Goal: Information Seeking & Learning: Learn about a topic

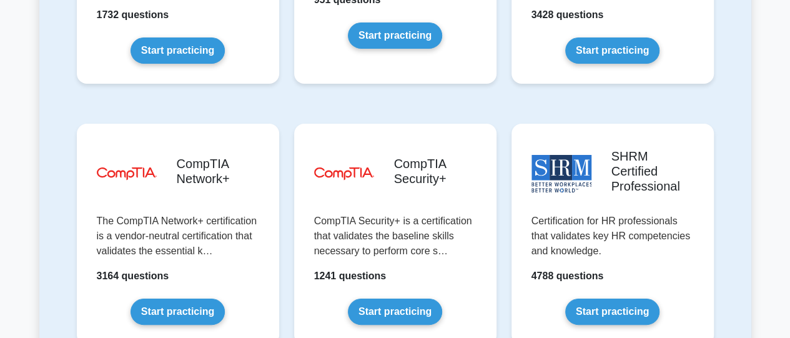
scroll to position [2401, 0]
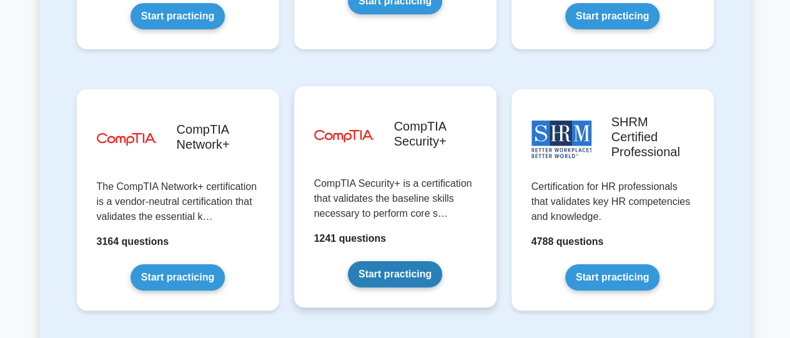
click at [397, 261] on link "Start practicing" at bounding box center [395, 274] width 94 height 26
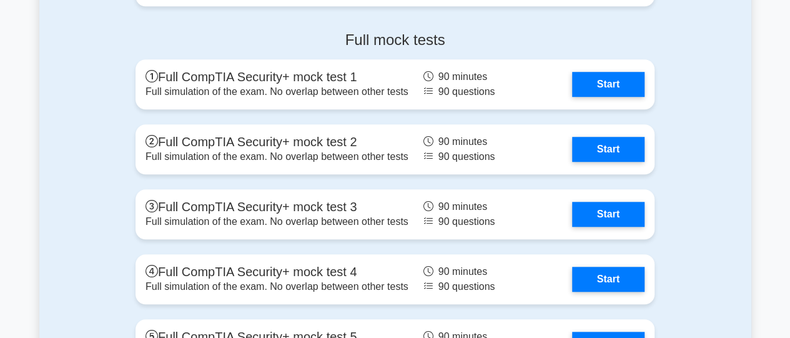
scroll to position [2770, 0]
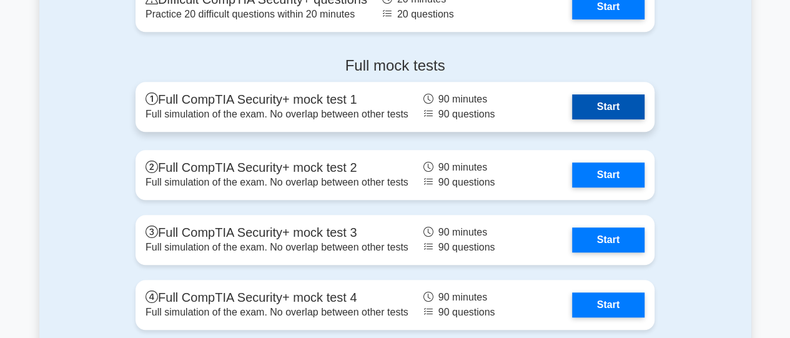
click at [609, 103] on link "Start" at bounding box center [608, 106] width 72 height 25
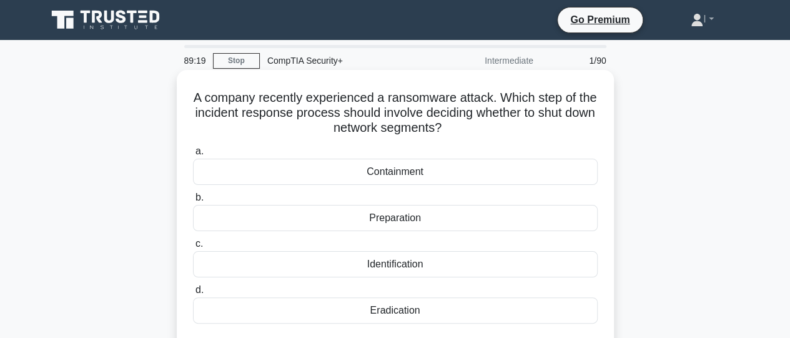
click at [334, 308] on div "Eradication" at bounding box center [395, 310] width 405 height 26
click at [193, 294] on input "d. Eradication" at bounding box center [193, 290] width 0 height 8
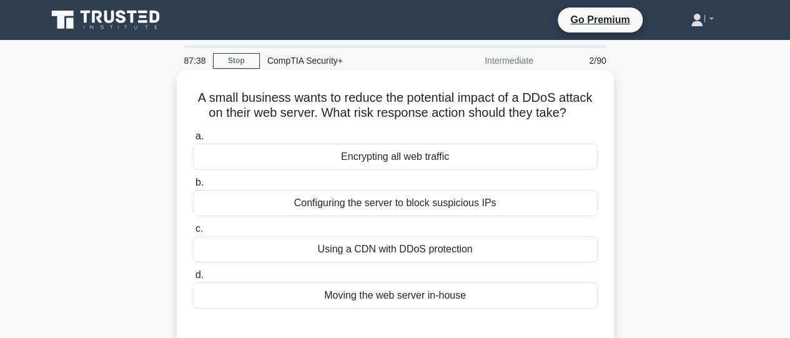
click at [527, 206] on div "Configuring the server to block suspicious IPs" at bounding box center [395, 203] width 405 height 26
click at [193, 187] on input "b. Configuring the server to block suspicious IPs" at bounding box center [193, 183] width 0 height 8
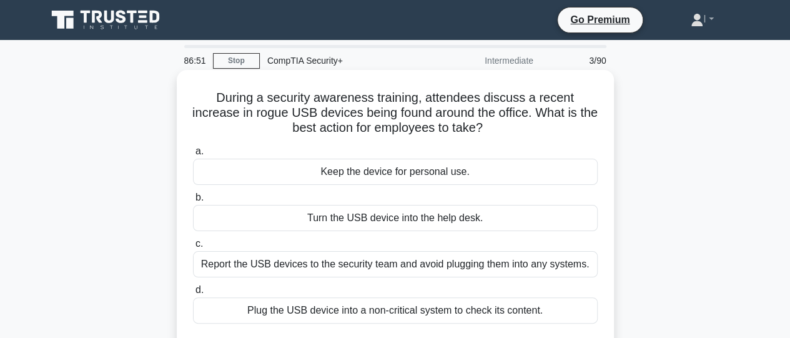
click at [449, 268] on div "Report the USB devices to the security team and avoid plugging them into any sy…" at bounding box center [395, 264] width 405 height 26
click at [193, 248] on input "c. Report the USB devices to the security team and avoid plugging them into any…" at bounding box center [193, 244] width 0 height 8
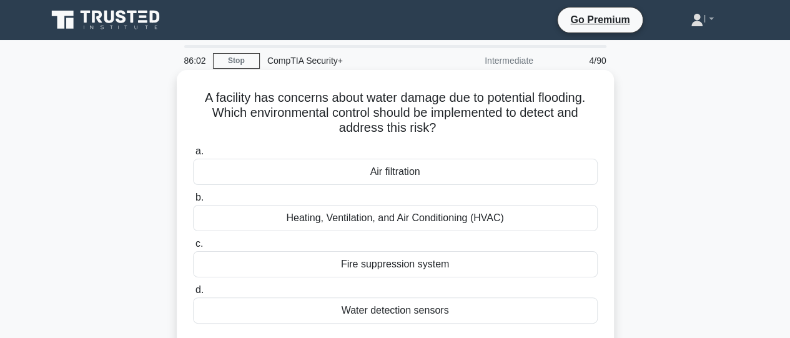
click at [444, 311] on div "Water detection sensors" at bounding box center [395, 310] width 405 height 26
click at [193, 294] on input "d. Water detection sensors" at bounding box center [193, 290] width 0 height 8
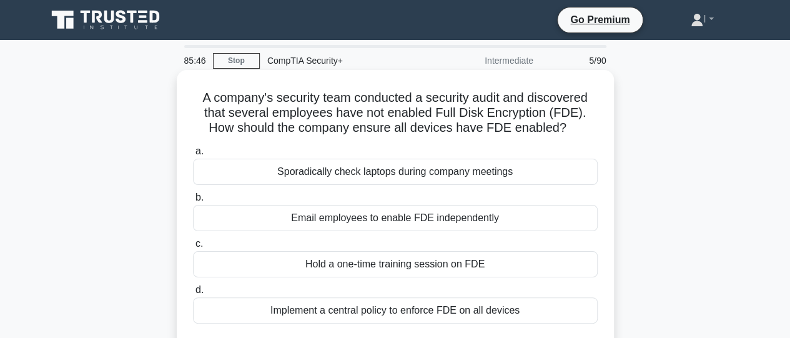
click at [441, 311] on div "Implement a central policy to enforce FDE on all devices" at bounding box center [395, 310] width 405 height 26
click at [193, 294] on input "d. Implement a central policy to enforce FDE on all devices" at bounding box center [193, 290] width 0 height 8
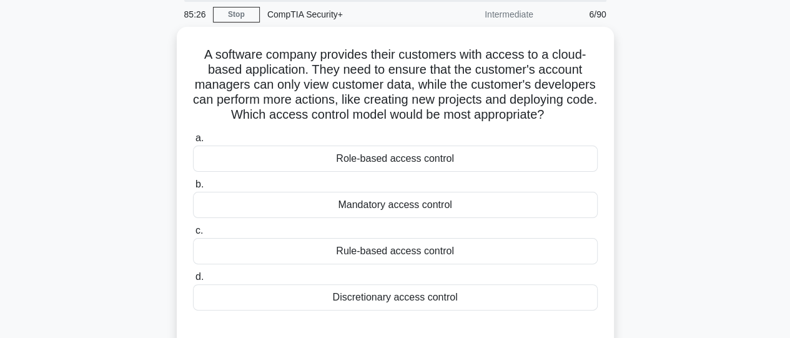
scroll to position [47, 0]
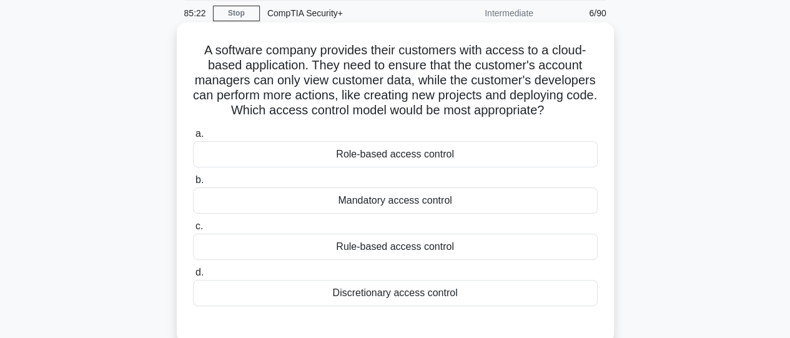
click at [416, 167] on div "Role-based access control" at bounding box center [395, 154] width 405 height 26
click at [193, 138] on input "a. Role-based access control" at bounding box center [193, 134] width 0 height 8
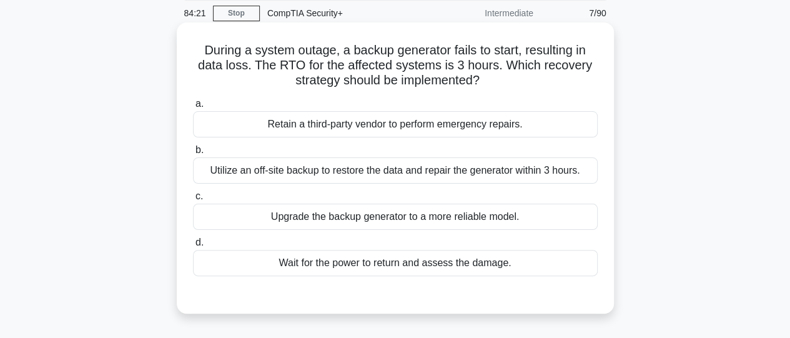
click at [424, 172] on div "Utilize an off-site backup to restore the data and repair the generator within …" at bounding box center [395, 170] width 405 height 26
click at [193, 154] on input "b. Utilize an off-site backup to restore the data and repair the generator with…" at bounding box center [193, 150] width 0 height 8
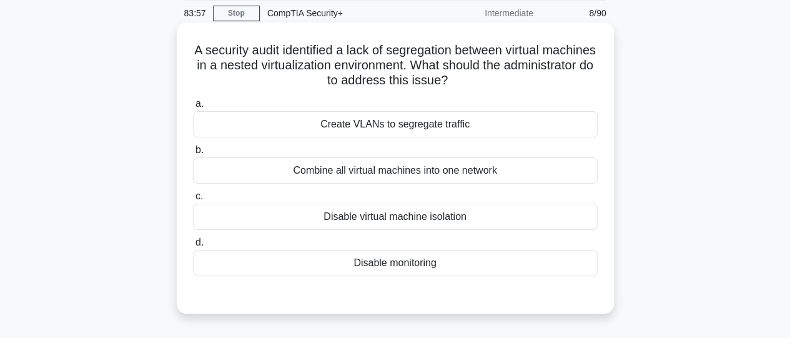
click at [404, 130] on div "Create VLANs to segregate traffic" at bounding box center [395, 124] width 405 height 26
click at [193, 108] on input "a. Create VLANs to segregate traffic" at bounding box center [193, 104] width 0 height 8
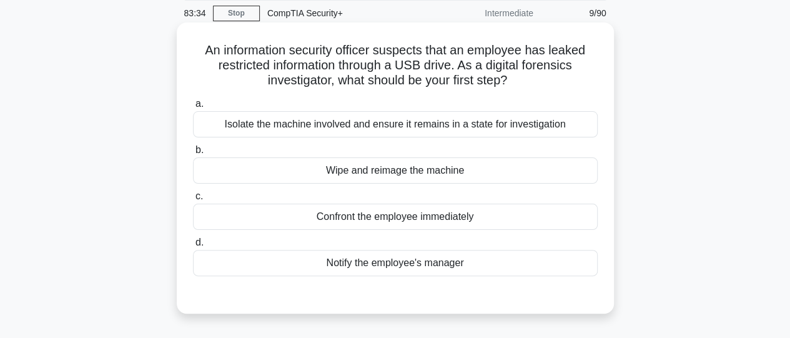
click at [404, 126] on div "Isolate the machine involved and ensure it remains in a state for investigation" at bounding box center [395, 124] width 405 height 26
click at [193, 108] on input "a. Isolate the machine involved and ensure it remains in a state for investigat…" at bounding box center [193, 104] width 0 height 8
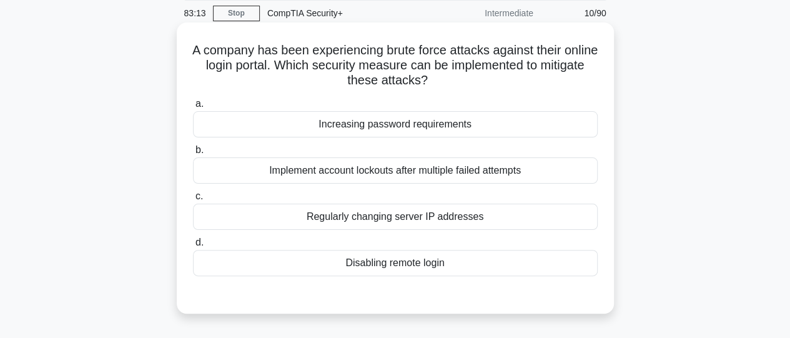
click at [398, 168] on div "Implement account lockouts after multiple failed attempts" at bounding box center [395, 170] width 405 height 26
click at [193, 154] on input "b. Implement account lockouts after multiple failed attempts" at bounding box center [193, 150] width 0 height 8
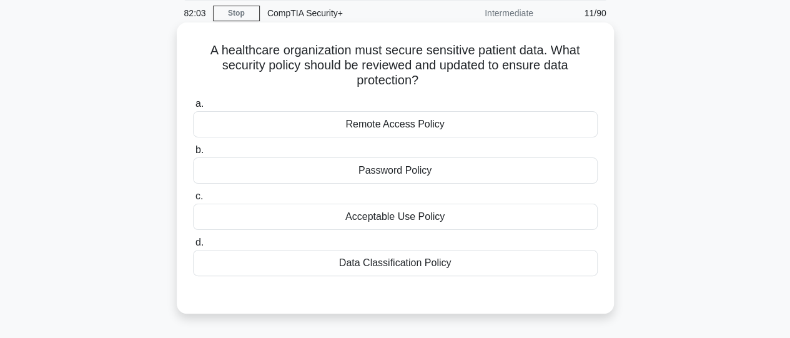
click at [393, 259] on div "Data Classification Policy" at bounding box center [395, 263] width 405 height 26
click at [193, 247] on input "d. Data Classification Policy" at bounding box center [193, 243] width 0 height 8
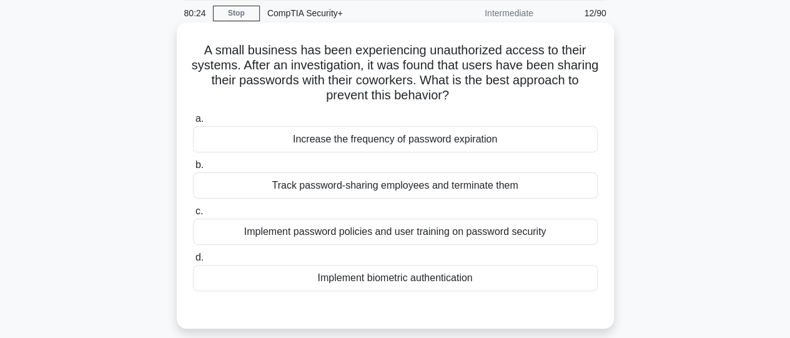
click at [391, 235] on div "Implement password policies and user training on password security" at bounding box center [395, 232] width 405 height 26
click at [193, 216] on input "c. Implement password policies and user training on password security" at bounding box center [193, 211] width 0 height 8
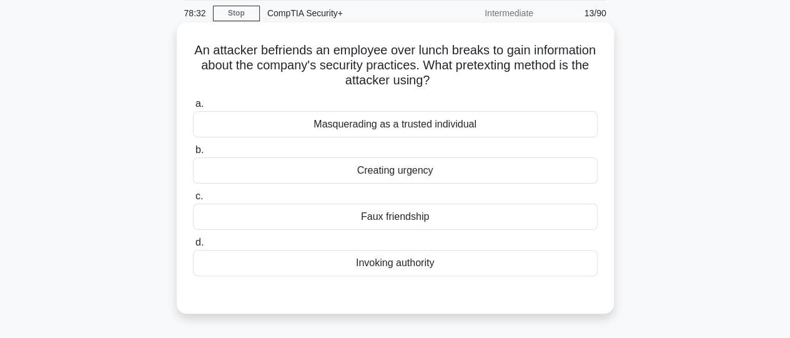
click at [354, 132] on div "Masquerading as a trusted individual" at bounding box center [395, 124] width 405 height 26
click at [193, 108] on input "a. Masquerading as a trusted individual" at bounding box center [193, 104] width 0 height 8
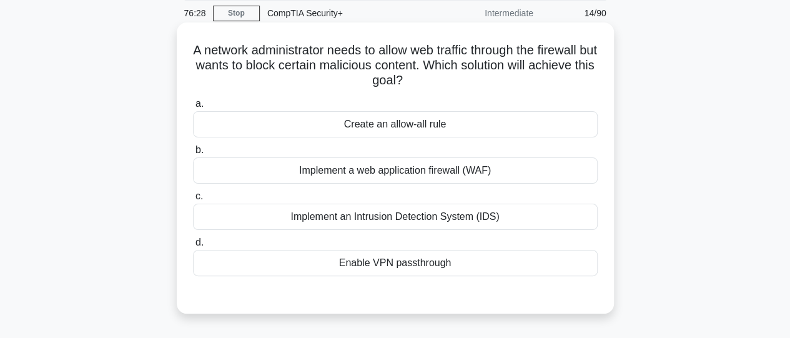
click at [482, 176] on div "Implement a web application firewall (WAF)" at bounding box center [395, 170] width 405 height 26
click at [193, 154] on input "b. Implement a web application firewall (WAF)" at bounding box center [193, 150] width 0 height 8
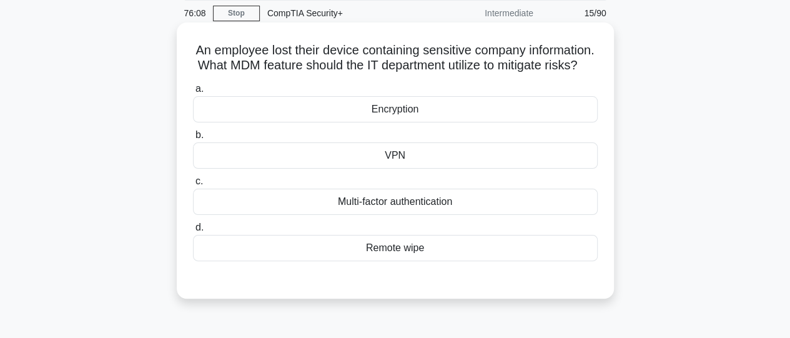
click at [438, 122] on div "Encryption" at bounding box center [395, 109] width 405 height 26
click at [193, 93] on input "a. Encryption" at bounding box center [193, 89] width 0 height 8
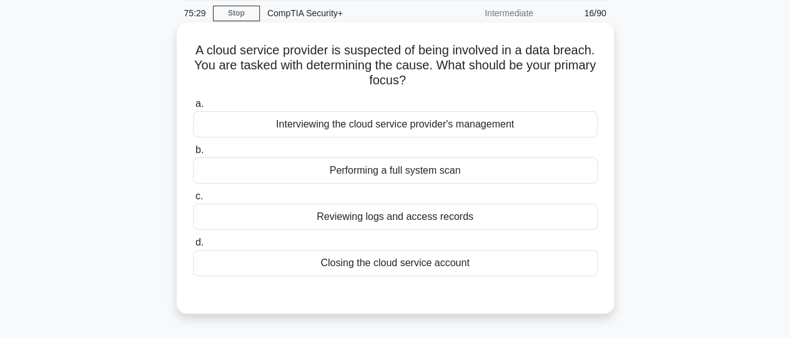
click at [399, 221] on div "Reviewing logs and access records" at bounding box center [395, 217] width 405 height 26
click at [193, 201] on input "c. Reviewing logs and access records" at bounding box center [193, 196] width 0 height 8
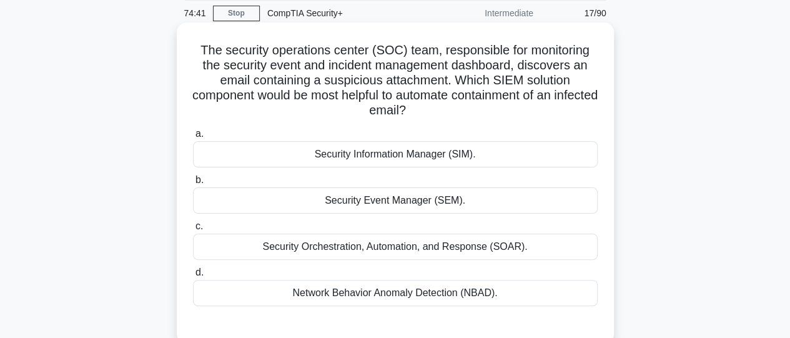
click at [407, 249] on div "Security Orchestration, Automation, and Response (SOAR)." at bounding box center [395, 247] width 405 height 26
click at [193, 231] on input "c. Security Orchestration, Automation, and Response (SOAR)." at bounding box center [193, 226] width 0 height 8
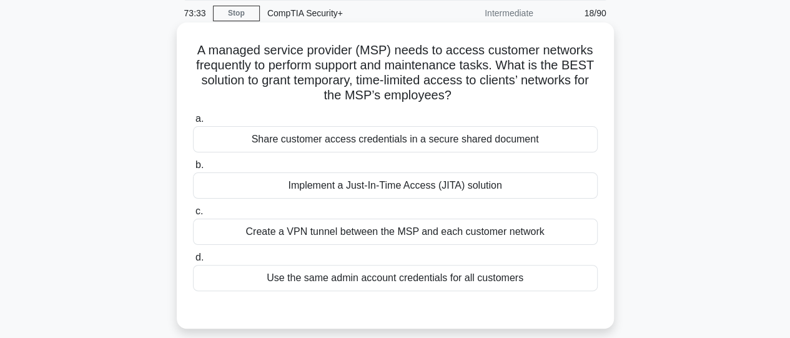
click at [394, 233] on div "Create a VPN tunnel between the MSP and each customer network" at bounding box center [395, 232] width 405 height 26
click at [193, 216] on input "c. Create a VPN tunnel between the MSP and each customer network" at bounding box center [193, 211] width 0 height 8
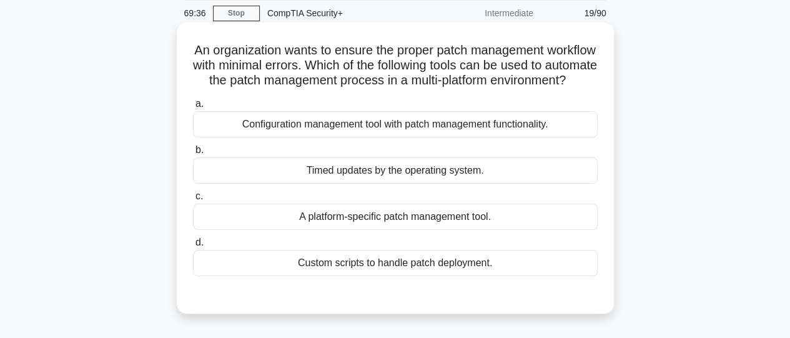
click at [359, 137] on div "Configuration management tool with patch management functionality." at bounding box center [395, 124] width 405 height 26
click at [193, 108] on input "a. Configuration management tool with patch management functionality." at bounding box center [193, 104] width 0 height 8
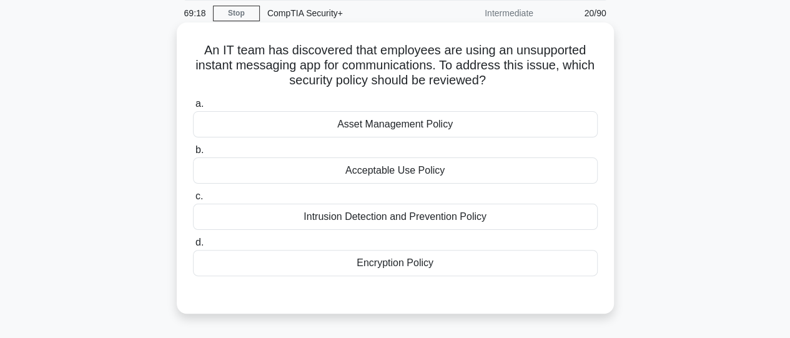
click at [382, 172] on div "Acceptable Use Policy" at bounding box center [395, 170] width 405 height 26
click at [193, 154] on input "b. Acceptable Use Policy" at bounding box center [193, 150] width 0 height 8
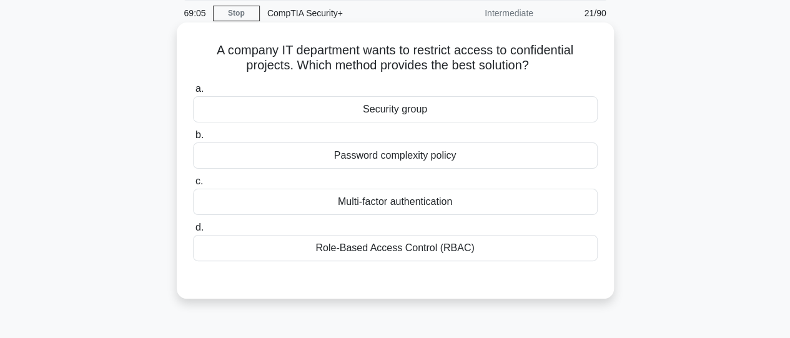
click at [383, 113] on div "Security group" at bounding box center [395, 109] width 405 height 26
click at [193, 93] on input "a. Security group" at bounding box center [193, 89] width 0 height 8
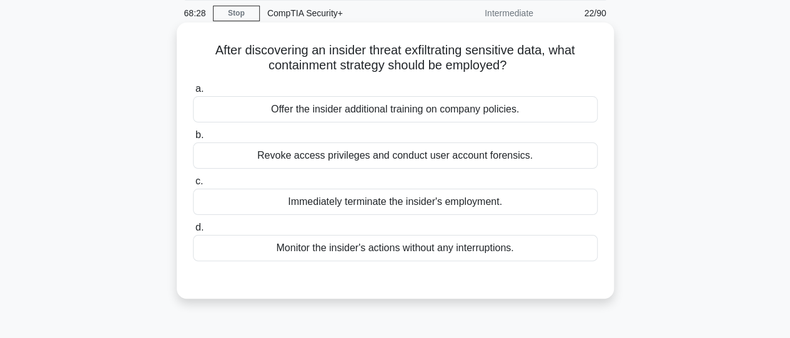
click at [420, 167] on div "Revoke access privileges and conduct user account forensics." at bounding box center [395, 155] width 405 height 26
click at [193, 139] on input "b. Revoke access privileges and conduct user account forensics." at bounding box center [193, 135] width 0 height 8
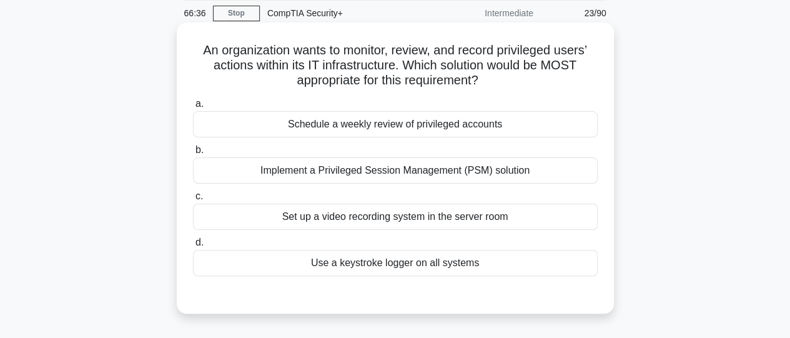
click at [419, 172] on div "Implement a Privileged Session Management (PSM) solution" at bounding box center [395, 170] width 405 height 26
click at [193, 154] on input "b. Implement a Privileged Session Management (PSM) solution" at bounding box center [193, 150] width 0 height 8
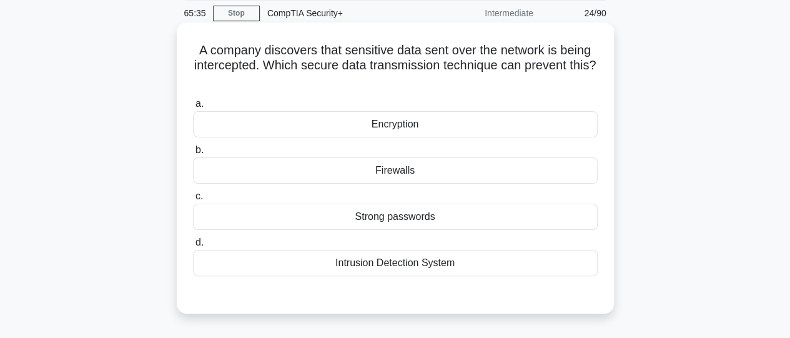
click at [422, 271] on div "Intrusion Detection System" at bounding box center [395, 263] width 405 height 26
click at [193, 247] on input "d. Intrusion Detection System" at bounding box center [193, 243] width 0 height 8
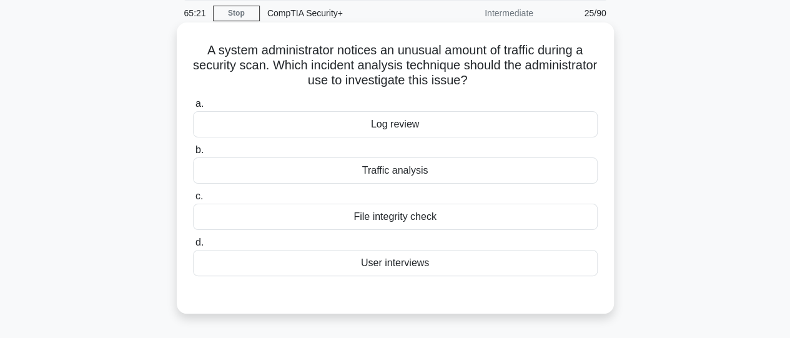
click at [397, 172] on div "Traffic analysis" at bounding box center [395, 170] width 405 height 26
click at [193, 154] on input "b. Traffic analysis" at bounding box center [193, 150] width 0 height 8
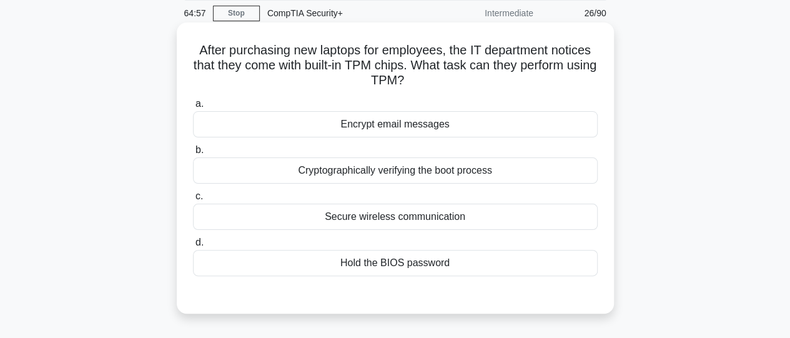
click at [389, 259] on div "Hold the BIOS password" at bounding box center [395, 263] width 405 height 26
click at [193, 247] on input "d. Hold the BIOS password" at bounding box center [193, 243] width 0 height 8
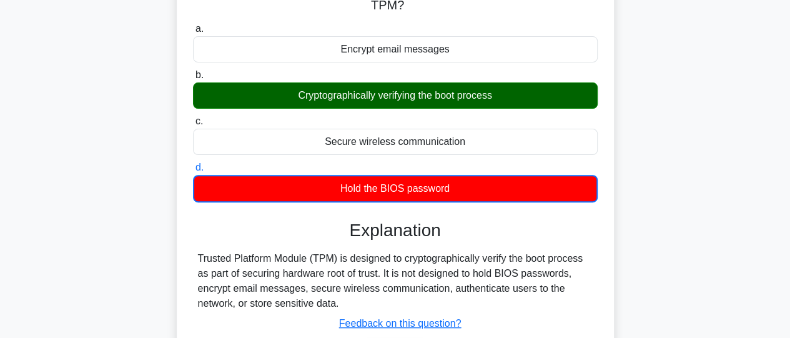
scroll to position [127, 0]
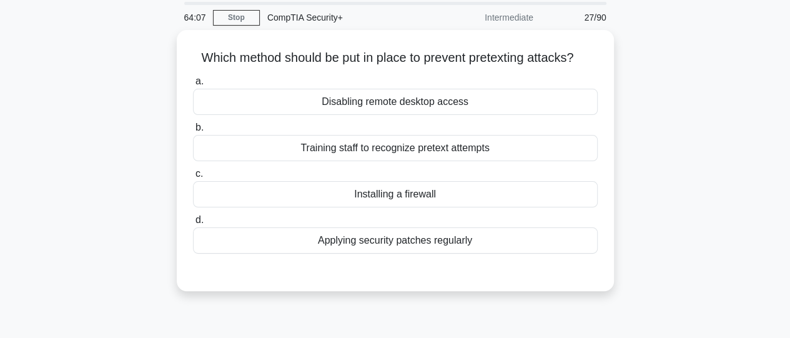
scroll to position [32, 0]
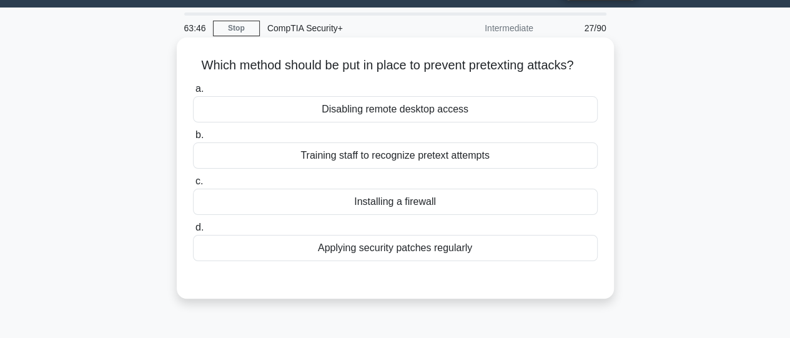
click at [480, 154] on div "Training staff to recognize pretext attempts" at bounding box center [395, 155] width 405 height 26
click at [193, 139] on input "b. Training staff to recognize pretext attempts" at bounding box center [193, 135] width 0 height 8
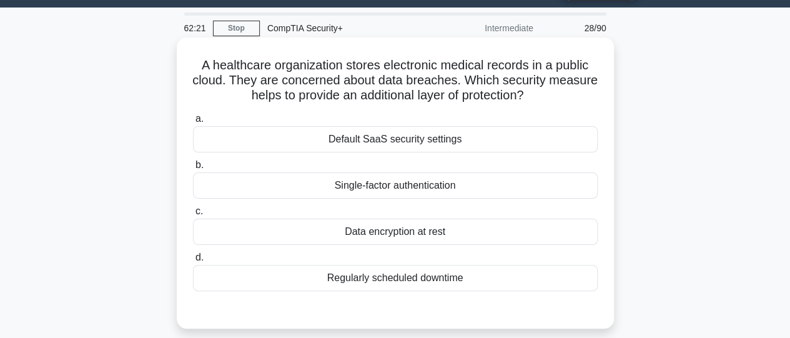
click at [451, 144] on div "Default SaaS security settings" at bounding box center [395, 139] width 405 height 26
click at [193, 123] on input "a. Default SaaS security settings" at bounding box center [193, 119] width 0 height 8
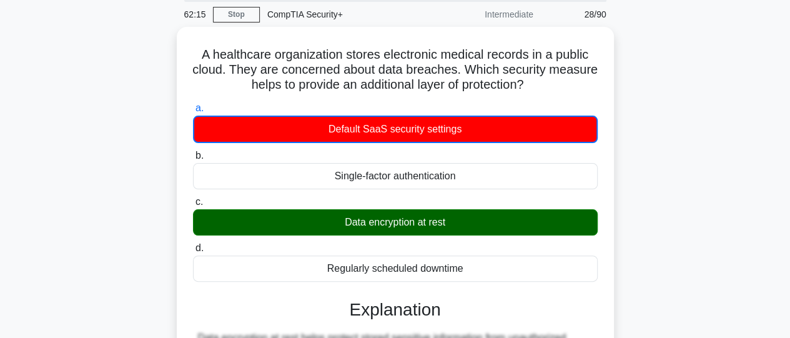
scroll to position [44, 0]
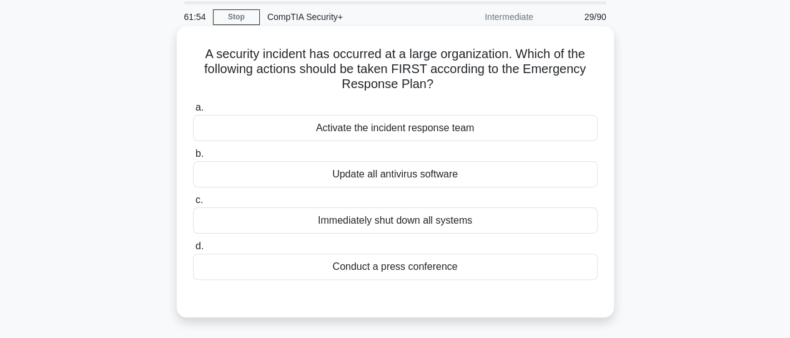
click at [471, 121] on div "Activate the incident response team" at bounding box center [395, 128] width 405 height 26
click at [193, 112] on input "a. Activate the incident response team" at bounding box center [193, 108] width 0 height 8
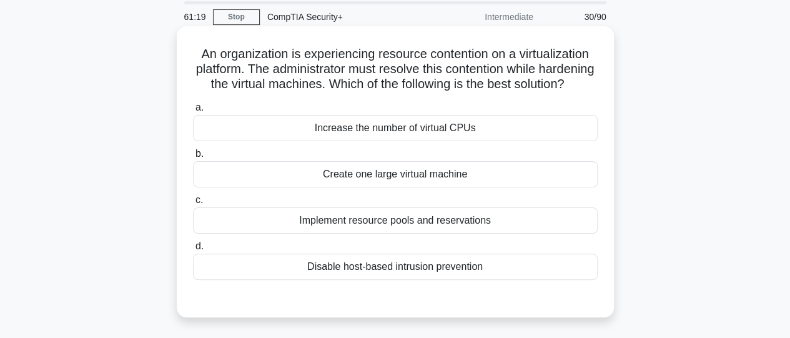
click at [458, 234] on div "Implement resource pools and reservations" at bounding box center [395, 220] width 405 height 26
click at [193, 204] on input "c. Implement resource pools and reservations" at bounding box center [193, 200] width 0 height 8
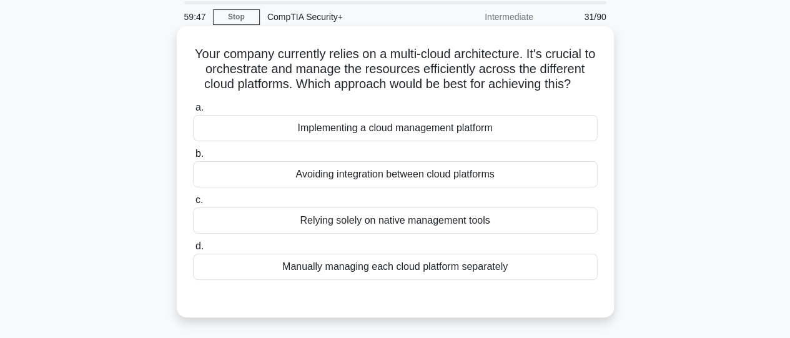
click at [414, 131] on div "Implementing a cloud management platform" at bounding box center [395, 128] width 405 height 26
click at [193, 112] on input "a. Implementing a cloud management platform" at bounding box center [193, 108] width 0 height 8
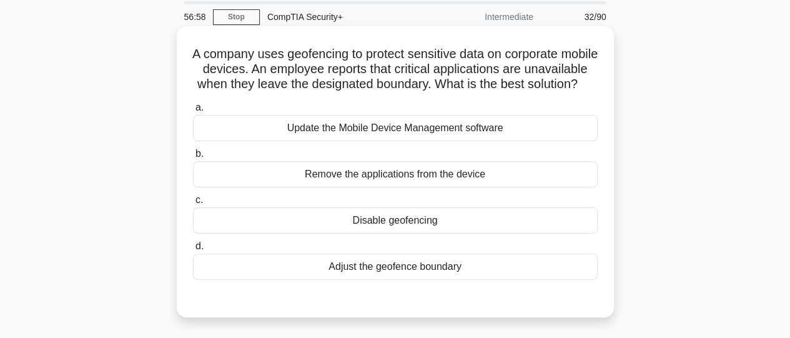
click at [449, 280] on div "Adjust the geofence boundary" at bounding box center [395, 267] width 405 height 26
click at [193, 251] on input "d. Adjust the geofence boundary" at bounding box center [193, 246] width 0 height 8
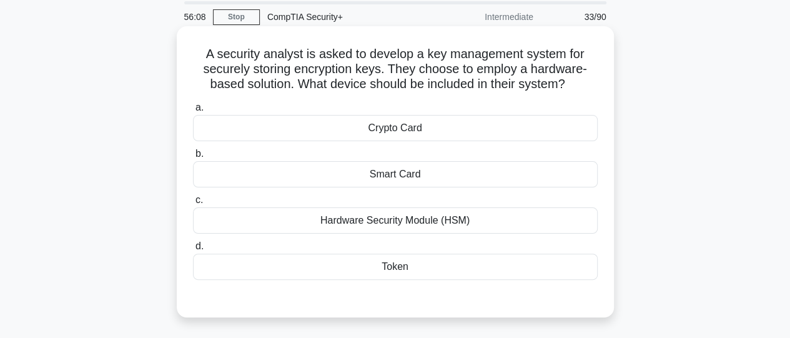
click at [454, 133] on div "Crypto Card" at bounding box center [395, 128] width 405 height 26
click at [193, 112] on input "a. Crypto Card" at bounding box center [193, 108] width 0 height 8
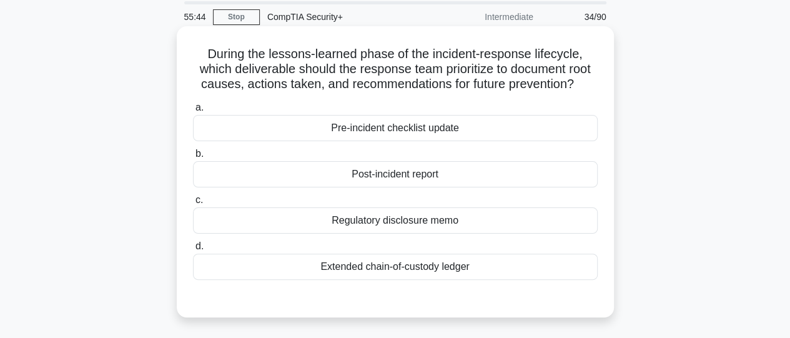
click at [474, 269] on div "Extended chain-of-custody ledger" at bounding box center [395, 267] width 405 height 26
click at [193, 251] on input "d. Extended chain-of-custody ledger" at bounding box center [193, 246] width 0 height 8
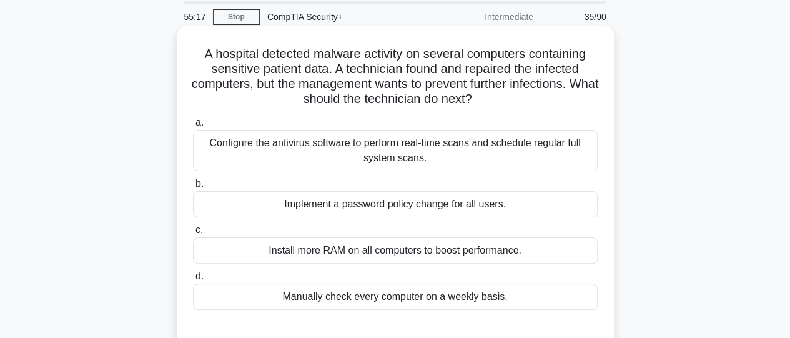
click at [398, 161] on div "Configure the antivirus software to perform real-time scans and schedule regula…" at bounding box center [395, 150] width 405 height 41
click at [193, 127] on input "a. Configure the antivirus software to perform real-time scans and schedule reg…" at bounding box center [193, 123] width 0 height 8
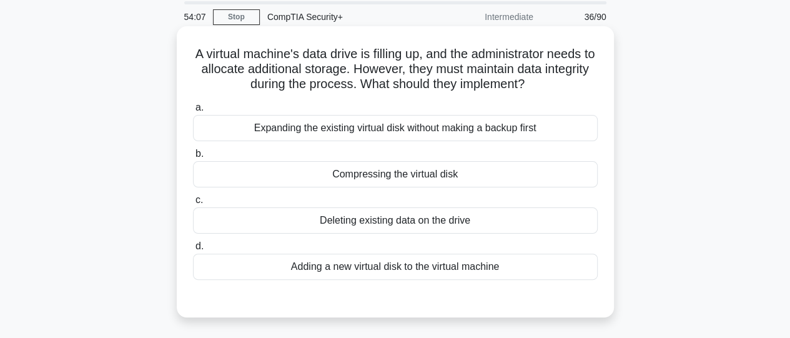
click at [421, 276] on div "Adding a new virtual disk to the virtual machine" at bounding box center [395, 267] width 405 height 26
click at [193, 251] on input "d. Adding a new virtual disk to the virtual machine" at bounding box center [193, 246] width 0 height 8
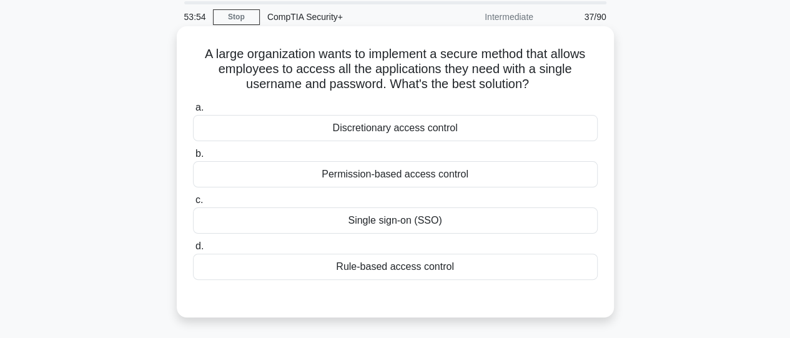
click at [396, 224] on div "Single sign-on (SSO)" at bounding box center [395, 220] width 405 height 26
click at [193, 204] on input "c. Single sign-on (SSO)" at bounding box center [193, 200] width 0 height 8
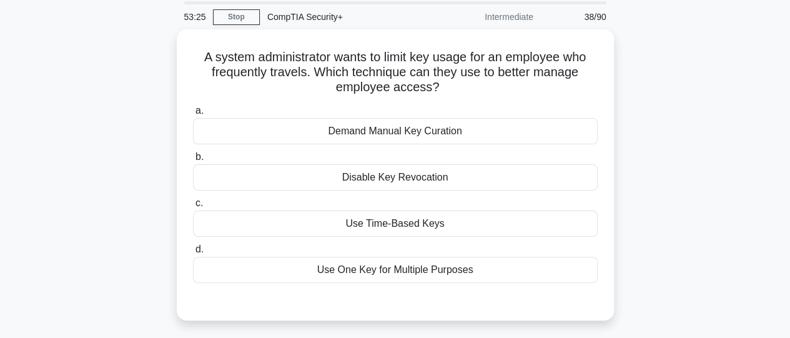
click at [396, 224] on div "Use Time-Based Keys" at bounding box center [395, 224] width 405 height 26
click at [193, 207] on input "c. Use Time-Based Keys" at bounding box center [193, 203] width 0 height 8
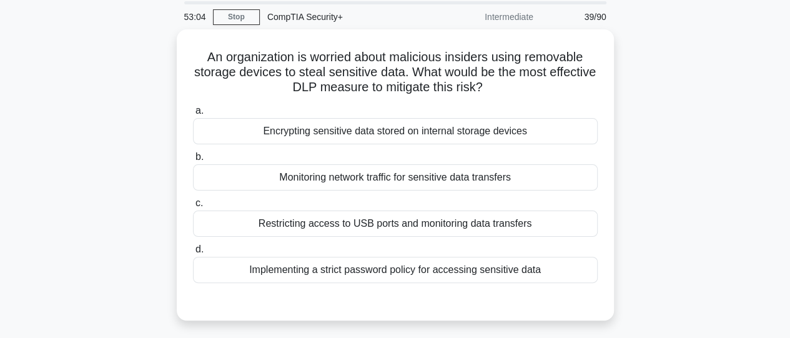
click at [396, 224] on div "Restricting access to USB ports and monitoring data transfers" at bounding box center [395, 224] width 405 height 26
click at [193, 207] on input "c. Restricting access to USB ports and monitoring data transfers" at bounding box center [193, 203] width 0 height 8
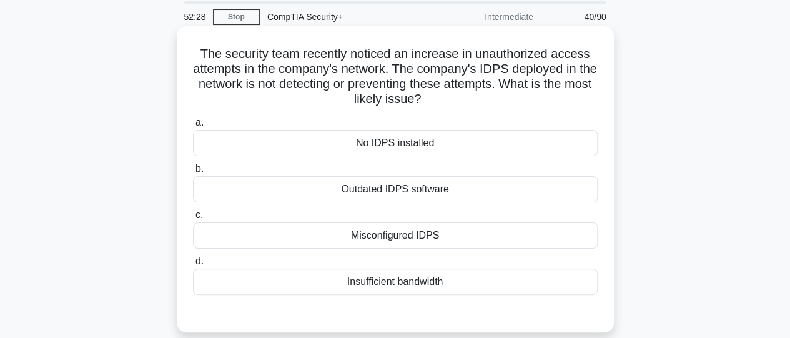
click at [379, 190] on div "Outdated IDPS software" at bounding box center [395, 189] width 405 height 26
click at [193, 173] on input "b. Outdated IDPS software" at bounding box center [193, 169] width 0 height 8
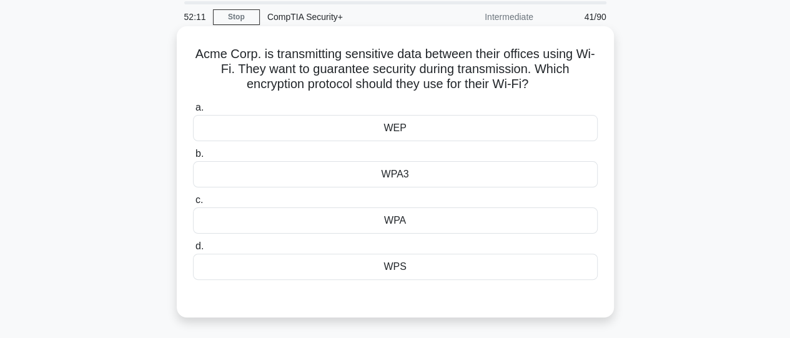
click at [397, 177] on div "WPA3" at bounding box center [395, 174] width 405 height 26
click at [193, 158] on input "b. WPA3" at bounding box center [193, 154] width 0 height 8
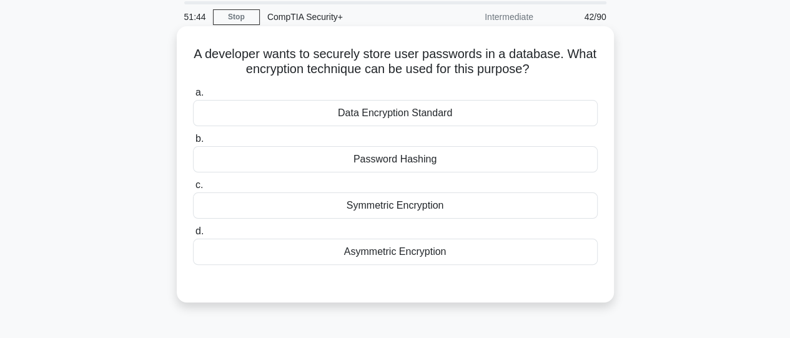
click at [352, 168] on div "Password Hashing" at bounding box center [395, 159] width 405 height 26
click at [193, 143] on input "b. Password Hashing" at bounding box center [193, 139] width 0 height 8
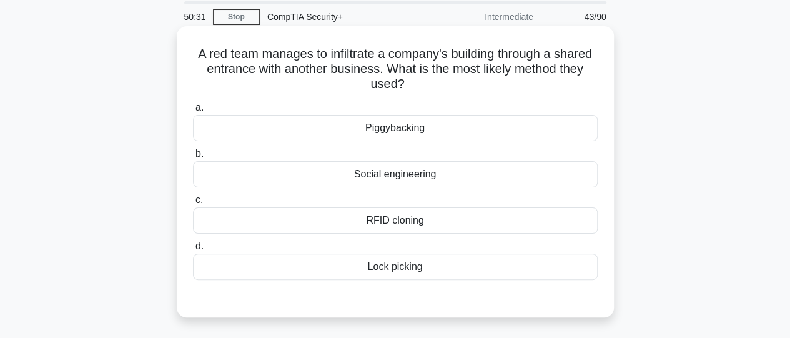
click at [384, 179] on div "Social engineering" at bounding box center [395, 174] width 405 height 26
click at [193, 158] on input "b. Social engineering" at bounding box center [193, 154] width 0 height 8
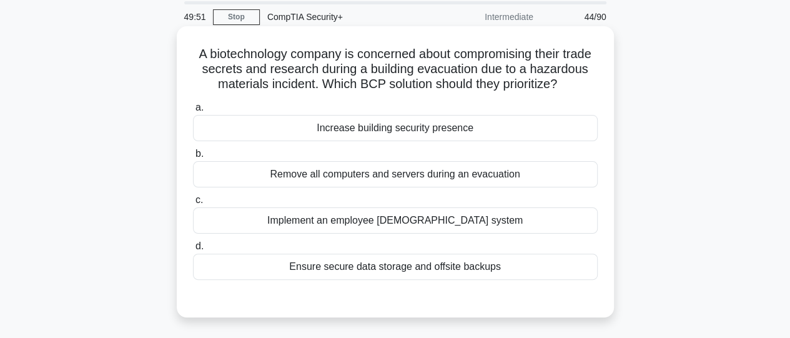
click at [432, 141] on div "Increase building security presence" at bounding box center [395, 128] width 405 height 26
click at [193, 112] on input "a. Increase building security presence" at bounding box center [193, 108] width 0 height 8
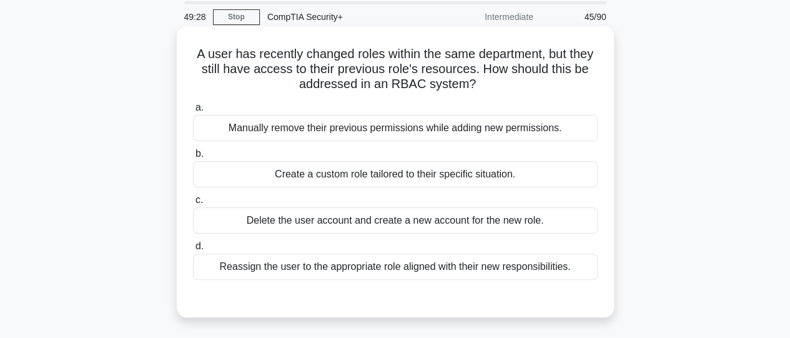
click at [422, 264] on div "Reassign the user to the appropriate role aligned with their new responsibiliti…" at bounding box center [395, 267] width 405 height 26
click at [193, 251] on input "d. Reassign the user to the appropriate role aligned with their new responsibil…" at bounding box center [193, 246] width 0 height 8
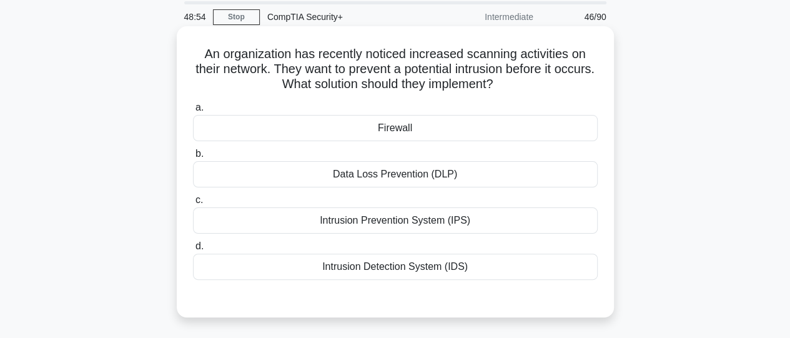
click at [418, 222] on div "Intrusion Prevention System (IPS)" at bounding box center [395, 220] width 405 height 26
click at [193, 204] on input "c. Intrusion Prevention System (IPS)" at bounding box center [193, 200] width 0 height 8
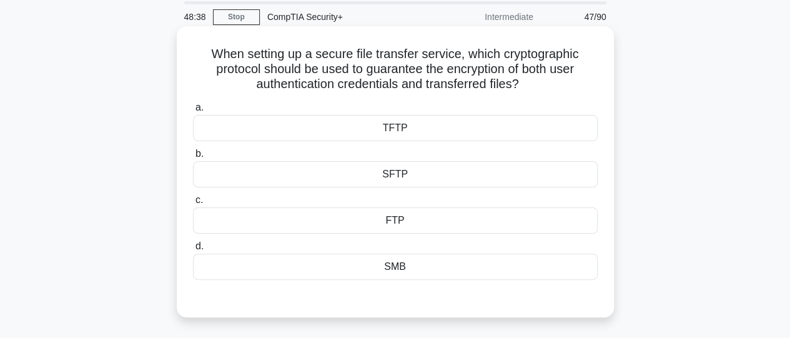
click at [408, 179] on div "SFTP" at bounding box center [395, 174] width 405 height 26
click at [193, 158] on input "b. SFTP" at bounding box center [193, 154] width 0 height 8
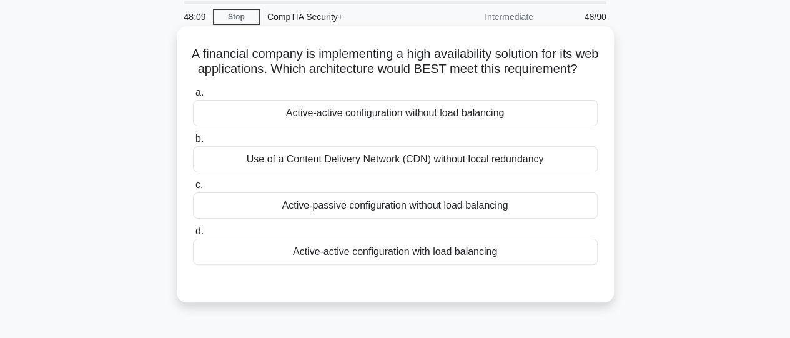
click at [432, 265] on div "Active-active configuration with load balancing" at bounding box center [395, 252] width 405 height 26
click at [193, 236] on input "d. Active-active configuration with load balancing" at bounding box center [193, 231] width 0 height 8
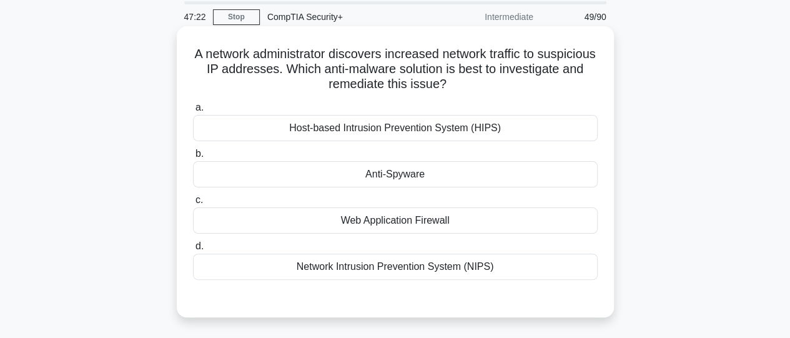
click at [430, 132] on div "Host-based Intrusion Prevention System (HIPS)" at bounding box center [395, 128] width 405 height 26
click at [193, 112] on input "a. Host-based Intrusion Prevention System (HIPS)" at bounding box center [193, 108] width 0 height 8
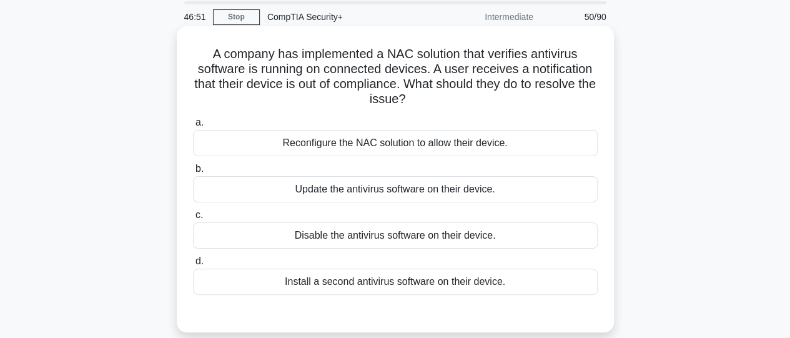
click at [446, 191] on div "Update the antivirus software on their device." at bounding box center [395, 189] width 405 height 26
click at [193, 173] on input "b. Update the antivirus software on their device." at bounding box center [193, 169] width 0 height 8
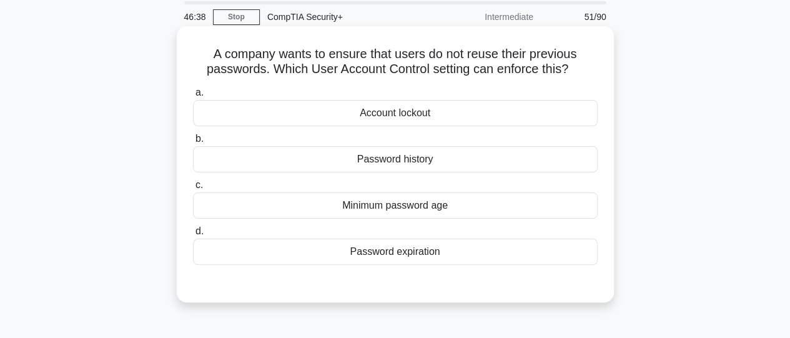
click at [425, 159] on div "Password history" at bounding box center [395, 159] width 405 height 26
click at [193, 143] on input "b. Password history" at bounding box center [193, 139] width 0 height 8
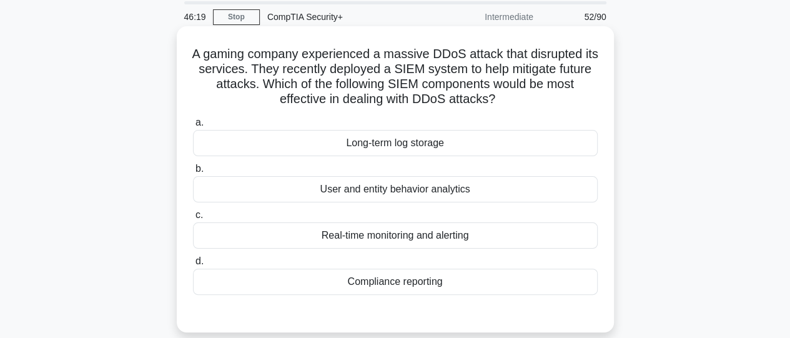
click at [439, 240] on div "Real-time monitoring and alerting" at bounding box center [395, 235] width 405 height 26
click at [193, 219] on input "c. Real-time monitoring and alerting" at bounding box center [193, 215] width 0 height 8
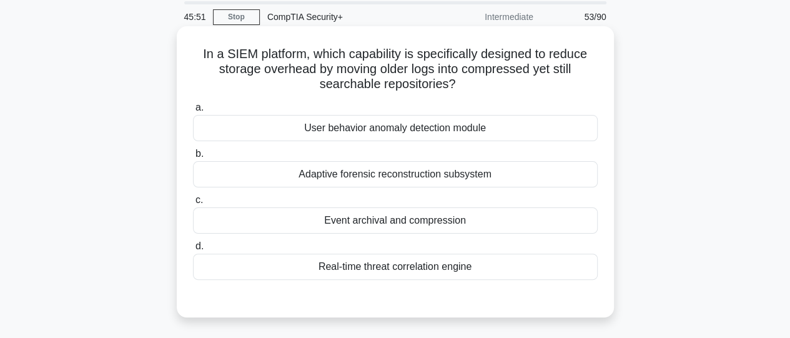
click at [412, 228] on div "Event archival and compression" at bounding box center [395, 220] width 405 height 26
click at [193, 204] on input "c. Event archival and compression" at bounding box center [193, 200] width 0 height 8
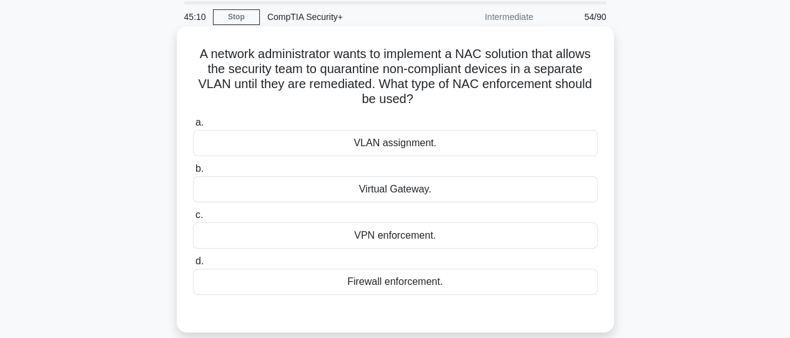
click at [431, 283] on div "Firewall enforcement." at bounding box center [395, 282] width 405 height 26
click at [193, 266] on input "d. Firewall enforcement." at bounding box center [193, 261] width 0 height 8
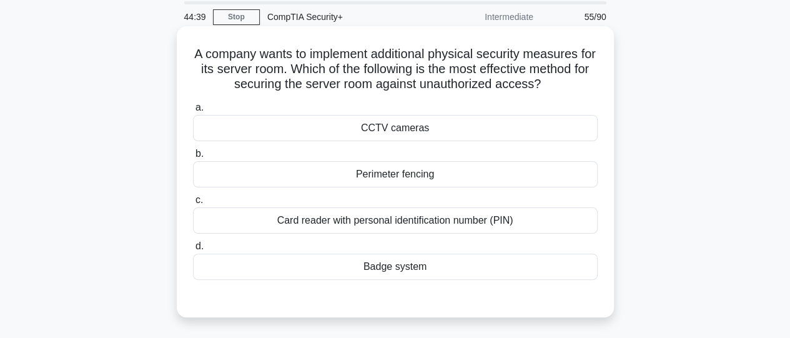
click at [421, 223] on div "Card reader with personal identification number (PIN)" at bounding box center [395, 220] width 405 height 26
click at [193, 204] on input "c. Card reader with personal identification number (PIN)" at bounding box center [193, 200] width 0 height 8
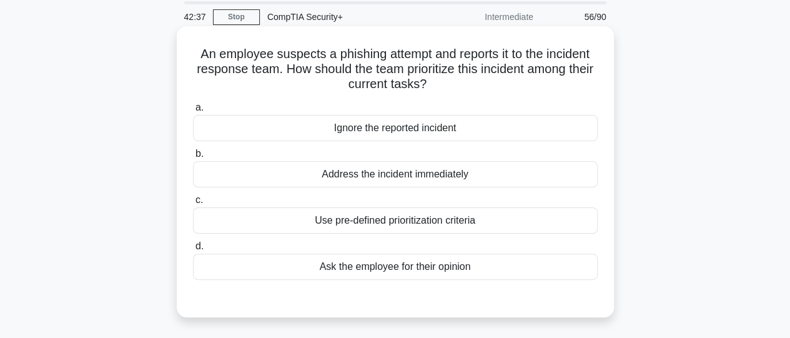
click at [381, 177] on div "Address the incident immediately" at bounding box center [395, 174] width 405 height 26
click at [193, 158] on input "b. Address the incident immediately" at bounding box center [193, 154] width 0 height 8
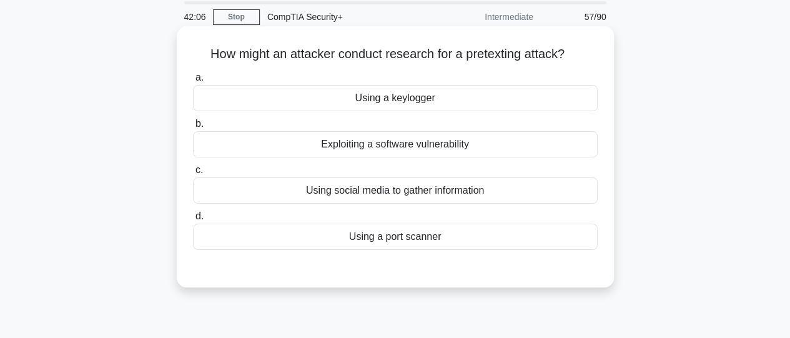
click at [399, 237] on div "Using a port scanner" at bounding box center [395, 237] width 405 height 26
click at [193, 221] on input "d. Using a port scanner" at bounding box center [193, 216] width 0 height 8
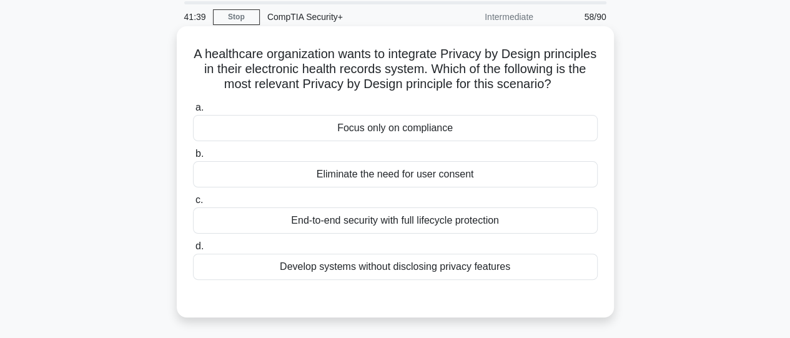
click at [411, 234] on div "End-to-end security with full lifecycle protection" at bounding box center [395, 220] width 405 height 26
click at [193, 204] on input "c. End-to-end security with full lifecycle protection" at bounding box center [193, 200] width 0 height 8
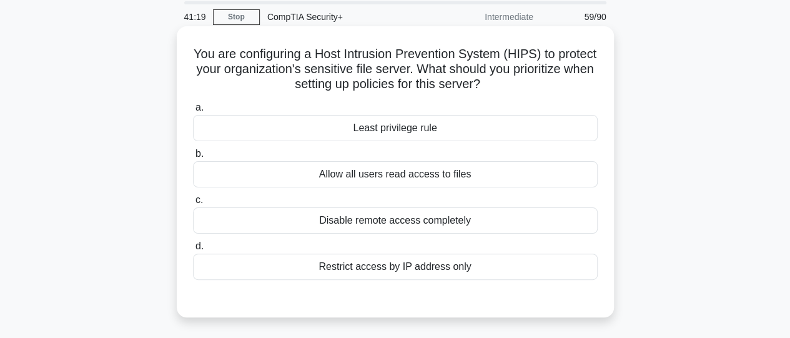
click at [418, 272] on div "Restrict access by IP address only" at bounding box center [395, 267] width 405 height 26
click at [193, 251] on input "d. Restrict access by IP address only" at bounding box center [193, 246] width 0 height 8
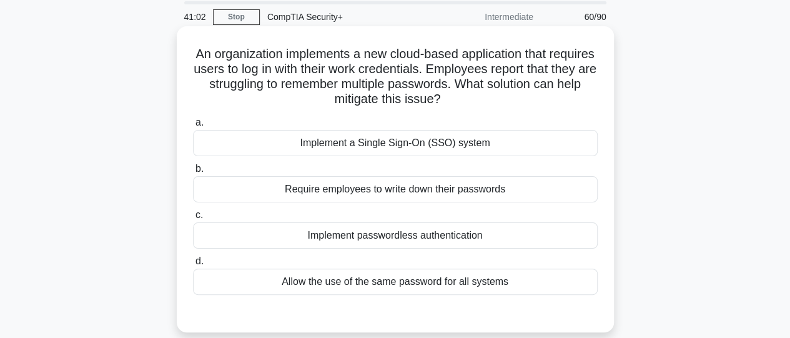
click at [378, 136] on div "Implement a Single Sign-On (SSO) system" at bounding box center [395, 143] width 405 height 26
click at [193, 127] on input "a. Implement a Single Sign-On (SSO) system" at bounding box center [193, 123] width 0 height 8
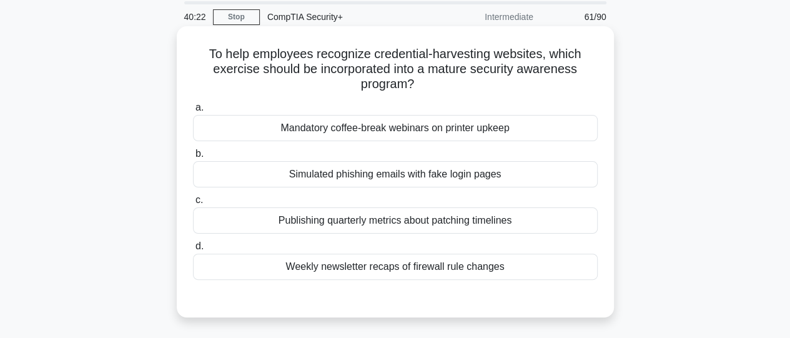
click at [392, 175] on div "Simulated phishing emails with fake login pages" at bounding box center [395, 174] width 405 height 26
click at [193, 158] on input "b. Simulated phishing emails with fake login pages" at bounding box center [193, 154] width 0 height 8
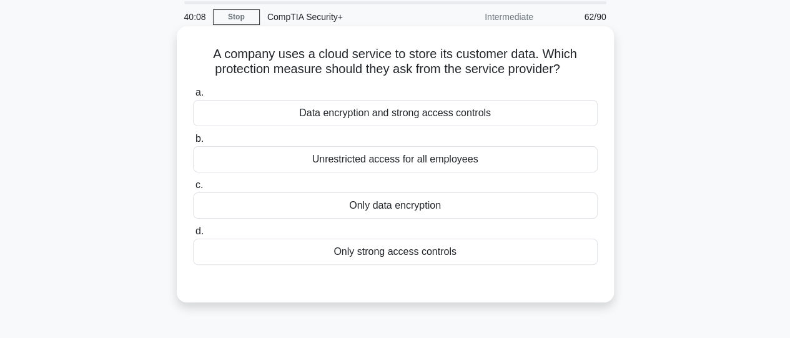
click at [368, 116] on div "Data encryption and strong access controls" at bounding box center [395, 113] width 405 height 26
click at [193, 97] on input "a. Data encryption and strong access controls" at bounding box center [193, 93] width 0 height 8
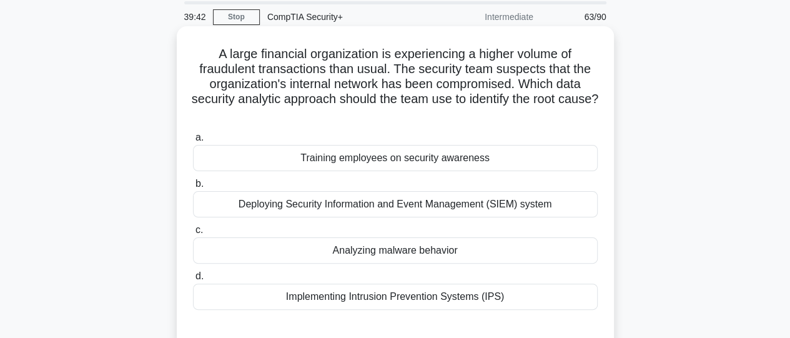
click at [348, 293] on div "Implementing Intrusion Prevention Systems (IPS)" at bounding box center [395, 297] width 405 height 26
click at [193, 281] on input "d. Implementing Intrusion Prevention Systems (IPS)" at bounding box center [193, 276] width 0 height 8
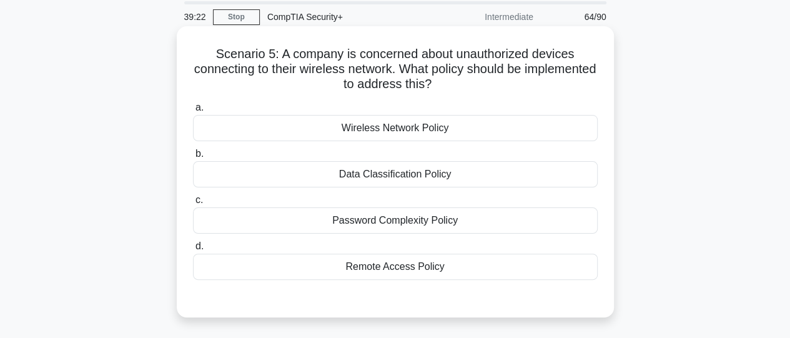
click at [411, 125] on div "Wireless Network Policy" at bounding box center [395, 128] width 405 height 26
click at [193, 112] on input "a. Wireless Network Policy" at bounding box center [193, 108] width 0 height 8
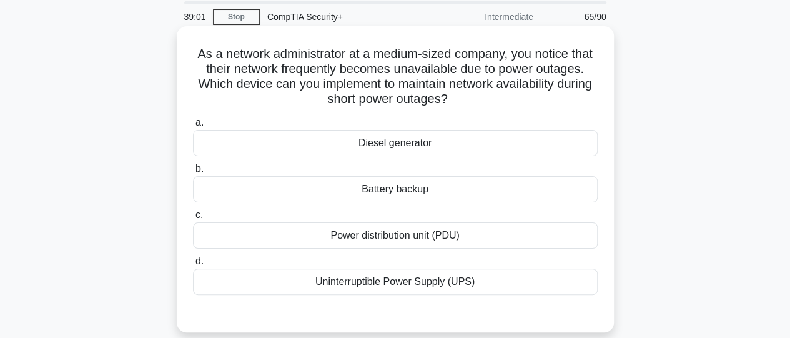
click at [416, 284] on div "Uninterruptible Power Supply (UPS)" at bounding box center [395, 282] width 405 height 26
click at [193, 266] on input "d. Uninterruptible Power Supply (UPS)" at bounding box center [193, 261] width 0 height 8
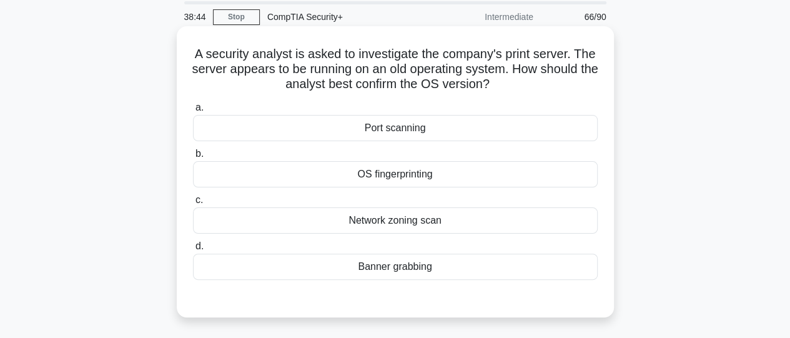
click at [412, 276] on div "Banner grabbing" at bounding box center [395, 267] width 405 height 26
click at [193, 251] on input "d. Banner grabbing" at bounding box center [193, 246] width 0 height 8
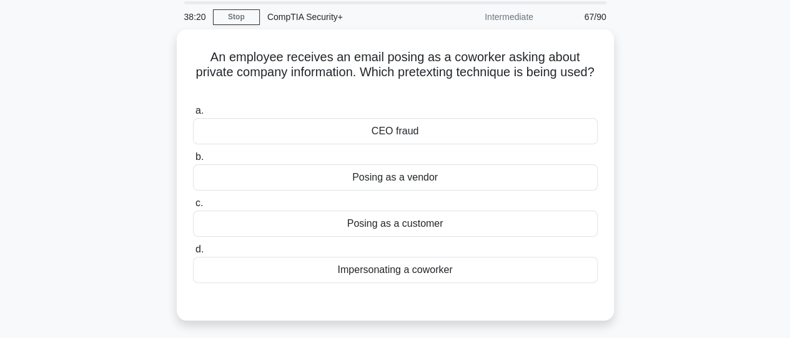
click at [412, 276] on div "Impersonating a coworker" at bounding box center [395, 270] width 405 height 26
click at [193, 254] on input "d. Impersonating a coworker" at bounding box center [193, 250] width 0 height 8
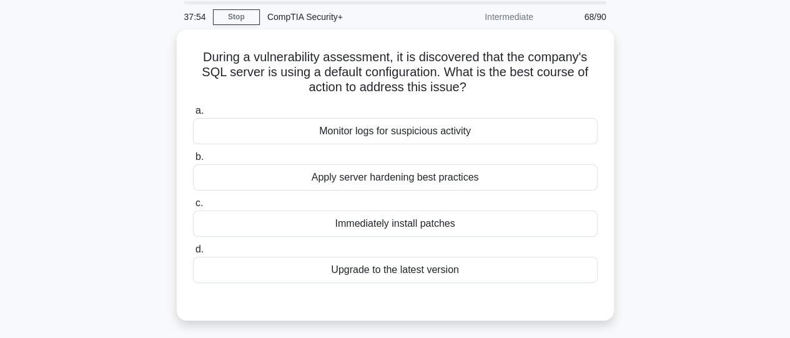
click at [412, 276] on div "Upgrade to the latest version" at bounding box center [395, 270] width 405 height 26
click at [193, 254] on input "d. Upgrade to the latest version" at bounding box center [193, 250] width 0 height 8
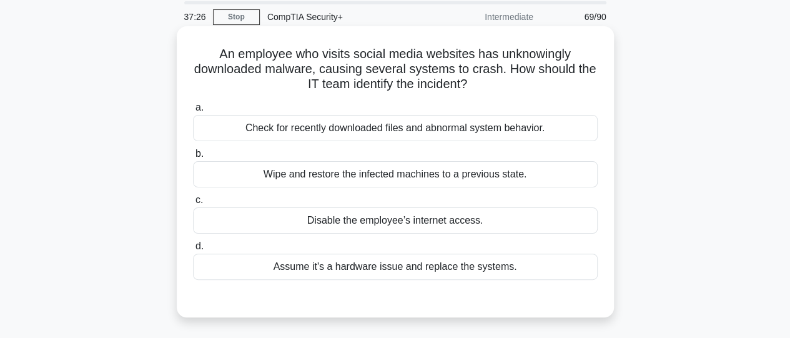
click at [406, 222] on div "Disable the employee’s internet access." at bounding box center [395, 220] width 405 height 26
click at [193, 204] on input "c. Disable the employee’s internet access." at bounding box center [193, 200] width 0 height 8
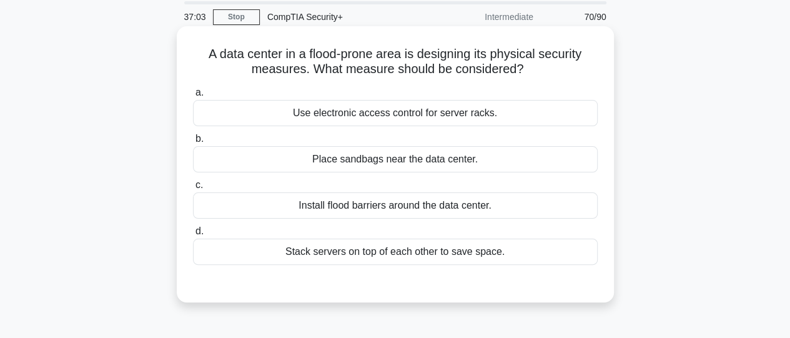
click at [416, 256] on div "Stack servers on top of each other to save space." at bounding box center [395, 252] width 405 height 26
click at [193, 236] on input "d. Stack servers on top of each other to save space." at bounding box center [193, 231] width 0 height 8
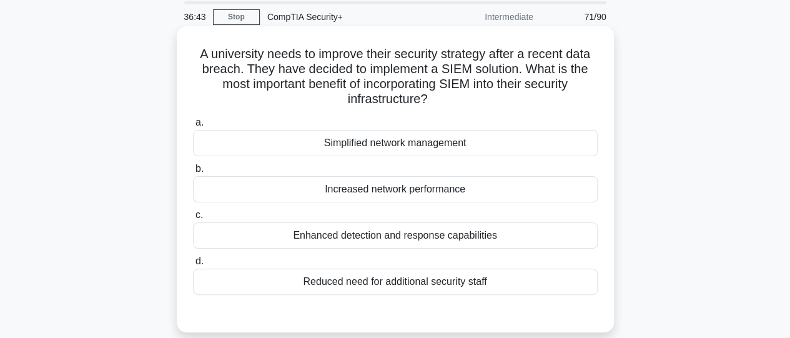
click at [408, 240] on div "Enhanced detection and response capabilities" at bounding box center [395, 235] width 405 height 26
click at [193, 219] on input "c. Enhanced detection and response capabilities" at bounding box center [193, 215] width 0 height 8
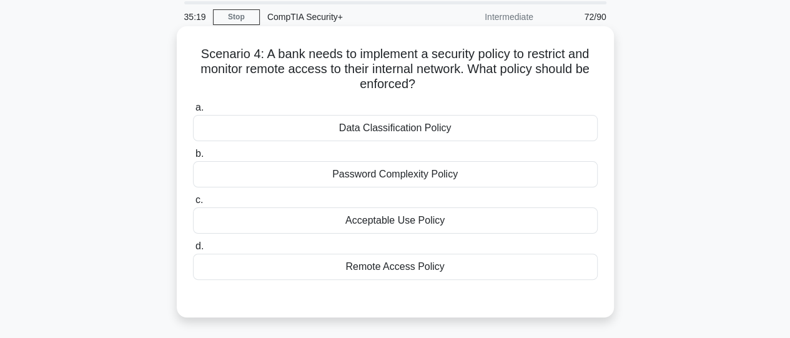
click at [392, 269] on div "Remote Access Policy" at bounding box center [395, 267] width 405 height 26
click at [193, 251] on input "d. Remote Access Policy" at bounding box center [193, 246] width 0 height 8
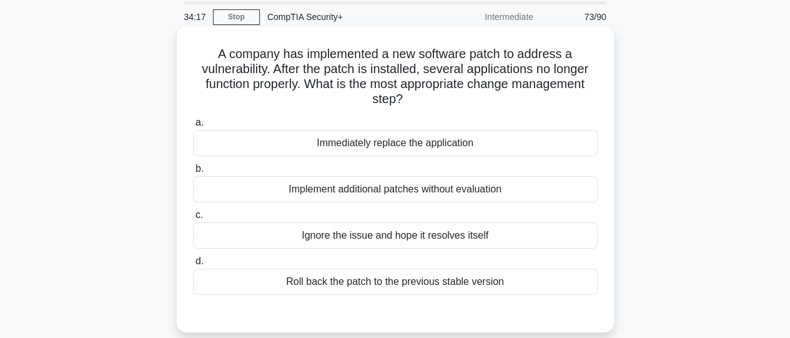
click at [392, 288] on div "Roll back the patch to the previous stable version" at bounding box center [395, 282] width 405 height 26
click at [193, 266] on input "d. Roll back the patch to the previous stable version" at bounding box center [193, 261] width 0 height 8
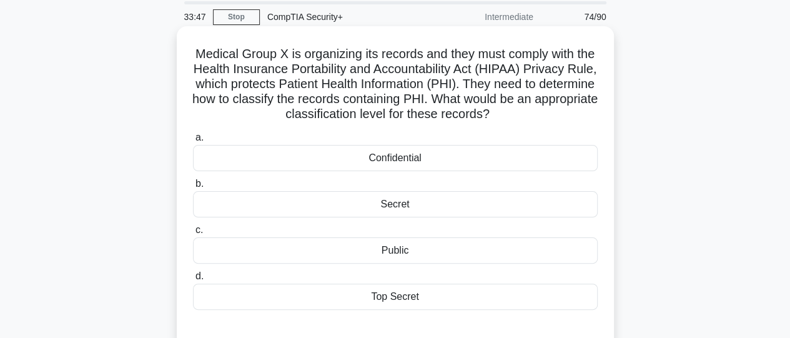
click at [398, 302] on div "Top Secret" at bounding box center [395, 297] width 405 height 26
click at [193, 281] on input "d. Top Secret" at bounding box center [193, 276] width 0 height 8
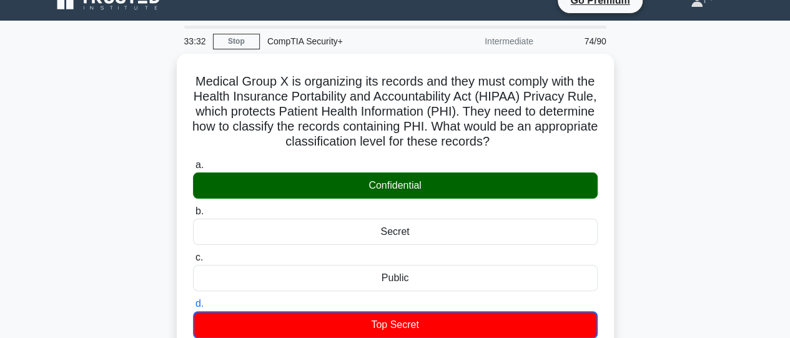
scroll to position [0, 0]
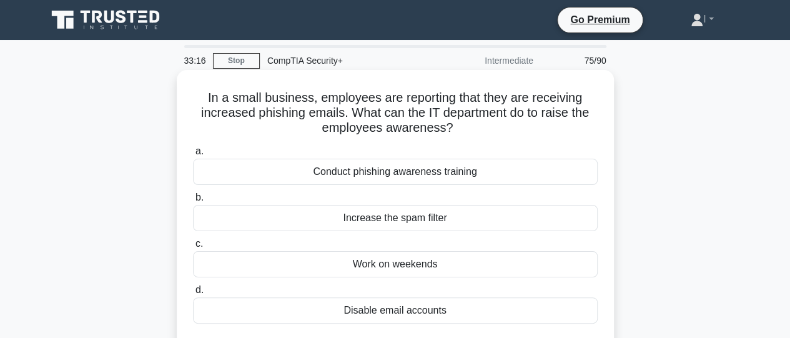
click at [536, 219] on div "Increase the spam filter" at bounding box center [395, 218] width 405 height 26
click at [193, 202] on input "b. Increase the spam filter" at bounding box center [193, 198] width 0 height 8
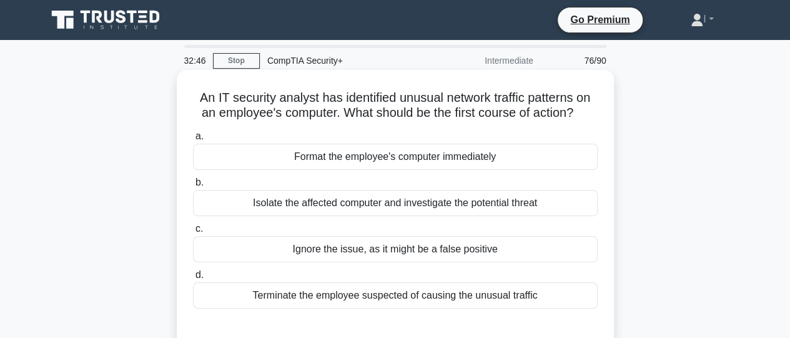
click at [523, 206] on div "Isolate the affected computer and investigate the potential threat" at bounding box center [395, 203] width 405 height 26
click at [193, 187] on input "b. Isolate the affected computer and investigate the potential threat" at bounding box center [193, 183] width 0 height 8
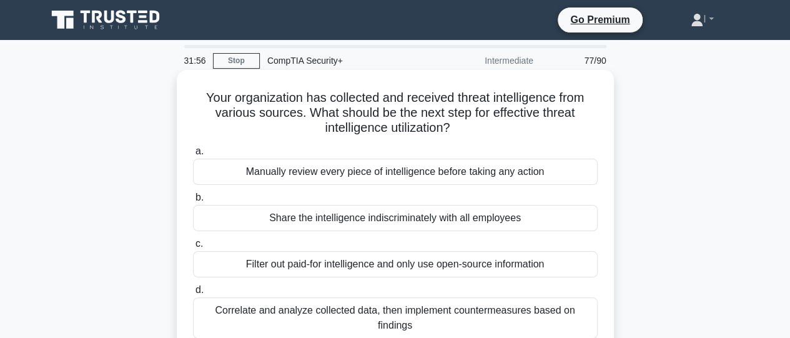
click at [501, 316] on div "Correlate and analyze collected data, then implement countermeasures based on f…" at bounding box center [395, 317] width 405 height 41
click at [193, 294] on input "d. Correlate and analyze collected data, then implement countermeasures based o…" at bounding box center [193, 290] width 0 height 8
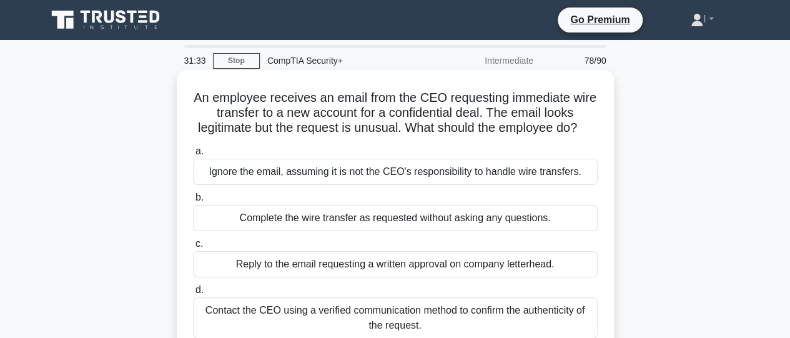
click at [487, 328] on div "Contact the CEO using a verified communication method to confirm the authentici…" at bounding box center [395, 317] width 405 height 41
click at [193, 294] on input "d. Contact the CEO using a verified communication method to confirm the authent…" at bounding box center [193, 290] width 0 height 8
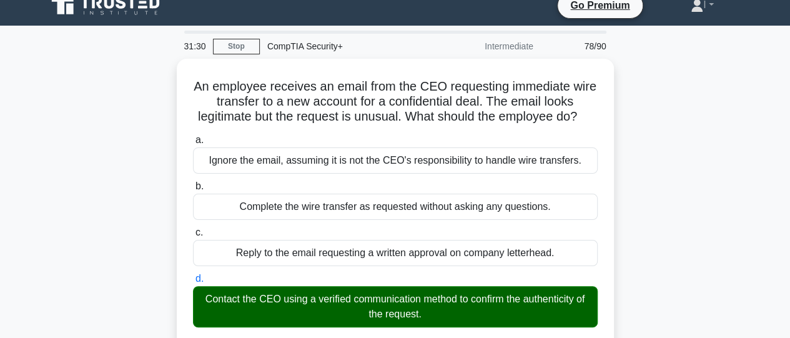
scroll to position [18, 0]
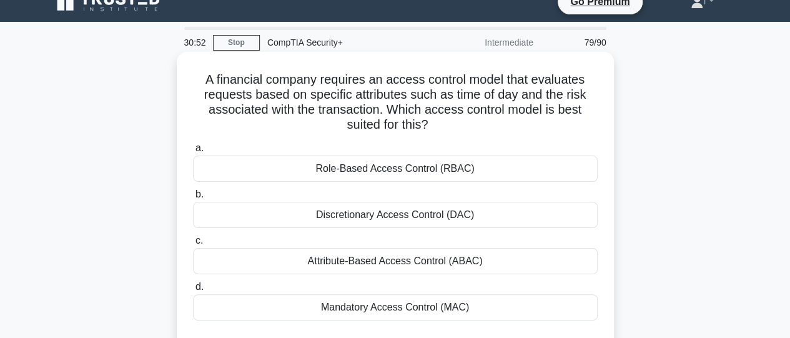
click at [467, 259] on div "Attribute-Based Access Control (ABAC)" at bounding box center [395, 261] width 405 height 26
click at [193, 245] on input "c. Attribute-Based Access Control (ABAC)" at bounding box center [193, 241] width 0 height 8
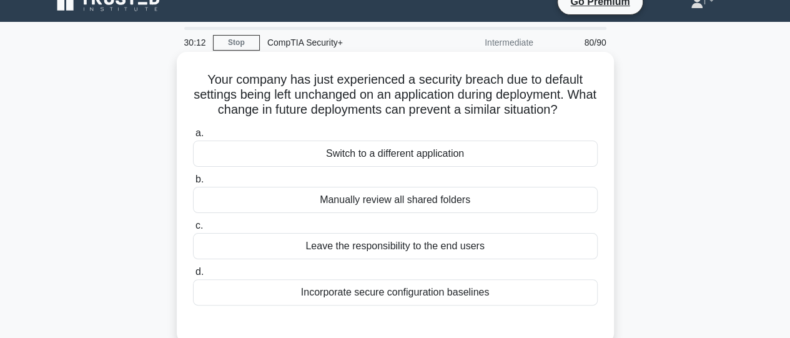
click at [448, 290] on div "Incorporate secure configuration baselines" at bounding box center [395, 292] width 405 height 26
click at [193, 276] on input "d. Incorporate secure configuration baselines" at bounding box center [193, 272] width 0 height 8
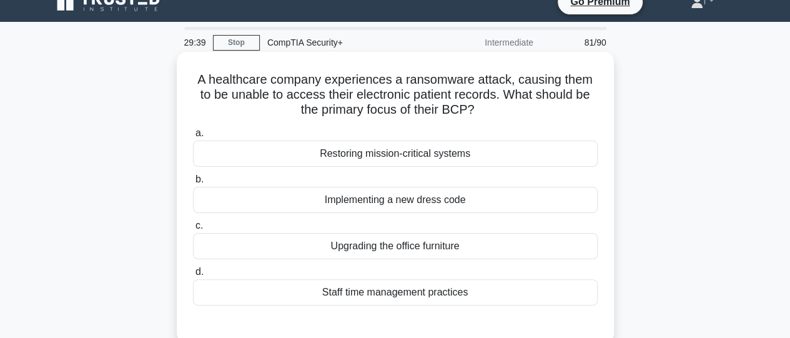
click at [399, 156] on div "Restoring mission-critical systems" at bounding box center [395, 154] width 405 height 26
click at [193, 137] on input "a. Restoring mission-critical systems" at bounding box center [193, 133] width 0 height 8
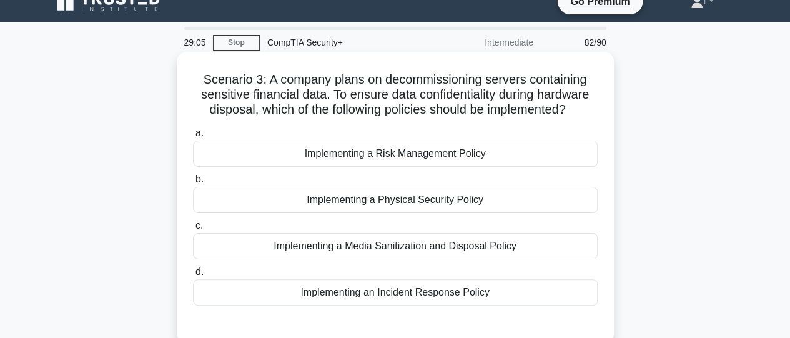
click at [392, 242] on div "Implementing a Media Sanitization and Disposal Policy" at bounding box center [395, 246] width 405 height 26
click at [193, 230] on input "c. Implementing a Media Sanitization and Disposal Policy" at bounding box center [193, 226] width 0 height 8
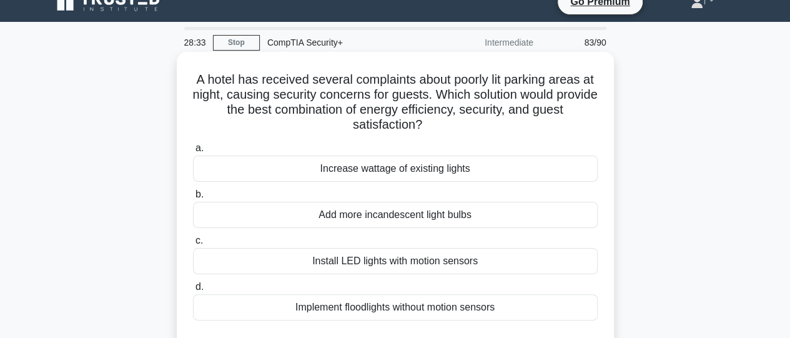
click at [394, 264] on div "Install LED lights with motion sensors" at bounding box center [395, 261] width 405 height 26
click at [193, 245] on input "c. Install LED lights with motion sensors" at bounding box center [193, 241] width 0 height 8
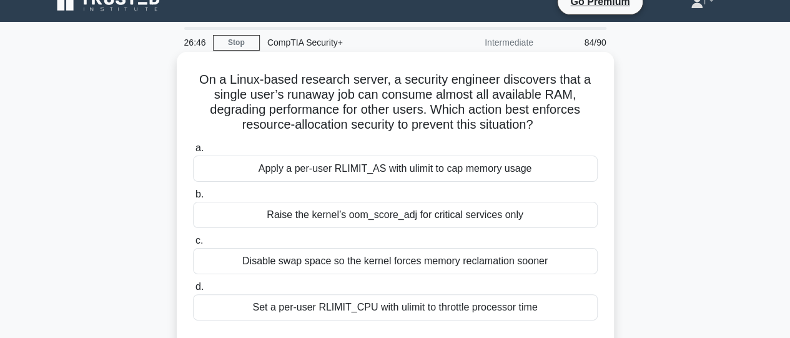
click at [457, 165] on div "Apply a per-user RLIMIT_AS with ulimit to cap memory usage" at bounding box center [395, 169] width 405 height 26
click at [193, 152] on input "a. Apply a per-user RLIMIT_AS with ulimit to cap memory usage" at bounding box center [193, 148] width 0 height 8
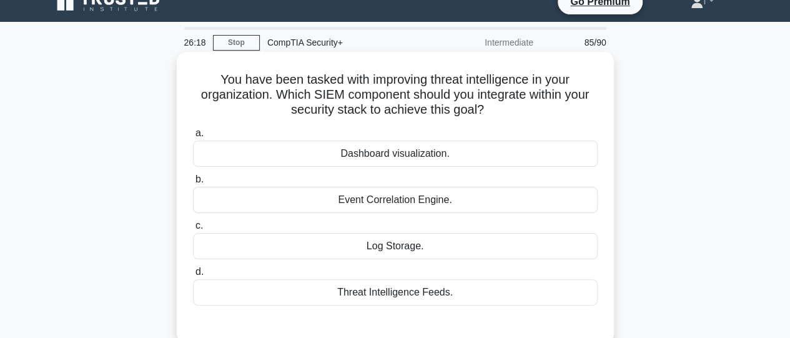
click at [404, 151] on div "Dashboard visualization." at bounding box center [395, 154] width 405 height 26
click at [193, 137] on input "a. Dashboard visualization." at bounding box center [193, 133] width 0 height 8
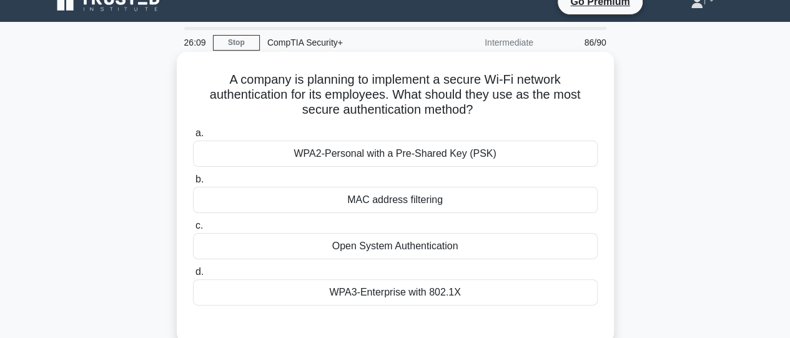
click at [397, 296] on div "WPA3-Enterprise with 802.1X" at bounding box center [395, 292] width 405 height 26
click at [193, 276] on input "d. WPA3-Enterprise with 802.1X" at bounding box center [193, 272] width 0 height 8
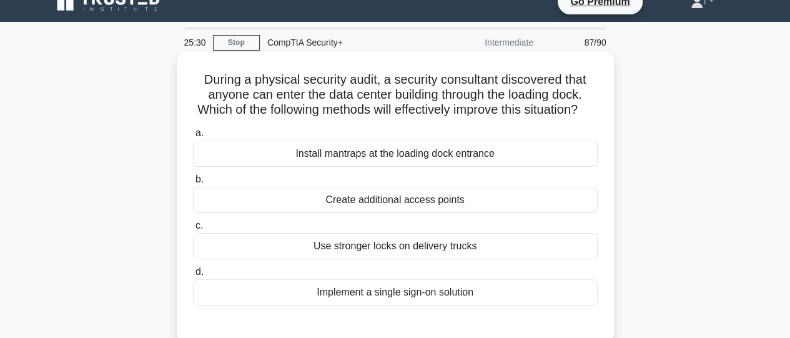
click at [386, 213] on div "Create additional access points" at bounding box center [395, 200] width 405 height 26
click at [193, 184] on input "b. Create additional access points" at bounding box center [193, 180] width 0 height 8
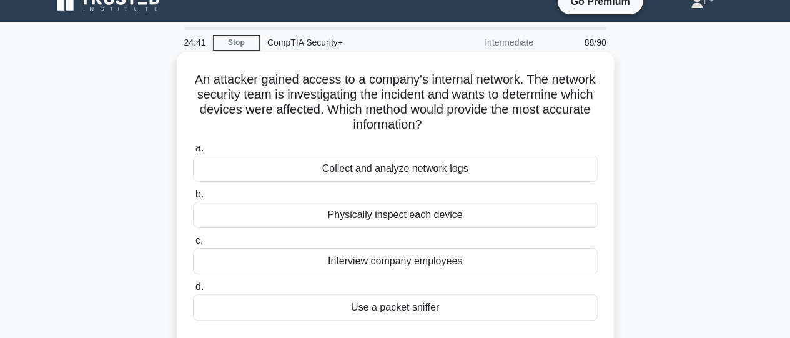
click at [377, 172] on div "Collect and analyze network logs" at bounding box center [395, 169] width 405 height 26
click at [193, 152] on input "a. Collect and analyze network logs" at bounding box center [193, 148] width 0 height 8
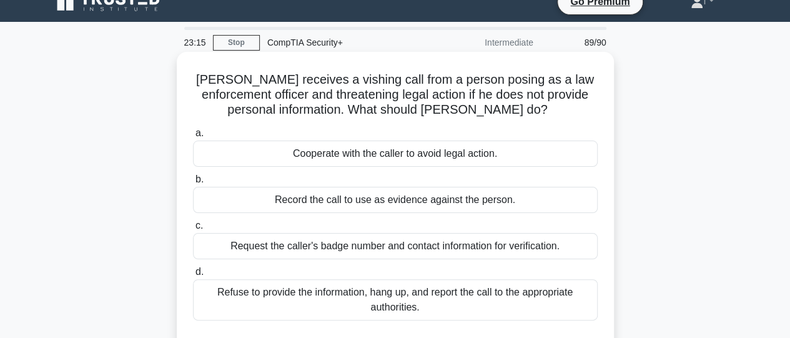
click at [346, 294] on div "Refuse to provide the information, hang up, and report the call to the appropri…" at bounding box center [395, 299] width 405 height 41
click at [193, 276] on input "d. Refuse to provide the information, hang up, and report the call to the appro…" at bounding box center [193, 272] width 0 height 8
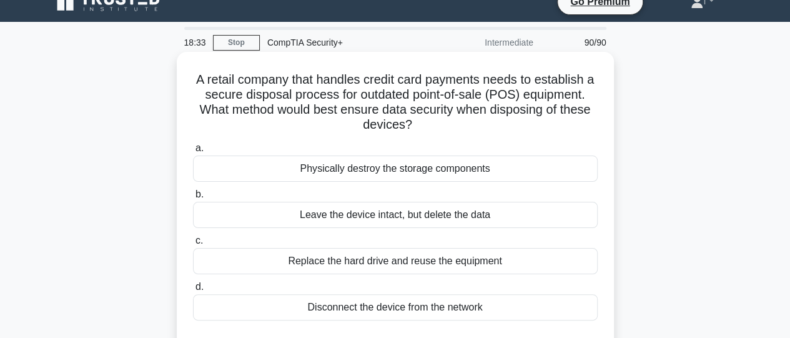
click at [449, 177] on div "Physically destroy the storage components" at bounding box center [395, 169] width 405 height 26
click at [193, 152] on input "a. Physically destroy the storage components" at bounding box center [193, 148] width 0 height 8
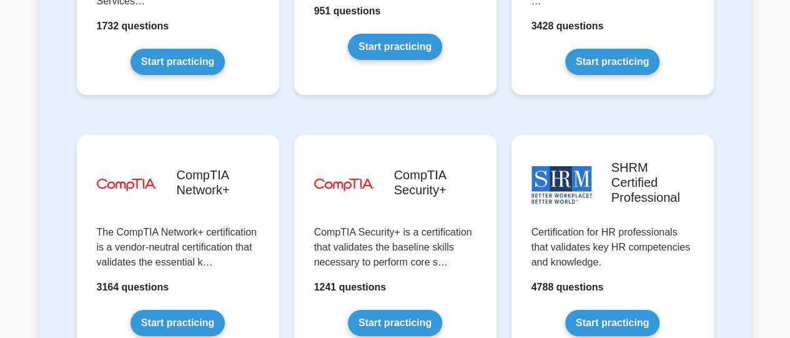
scroll to position [2407, 0]
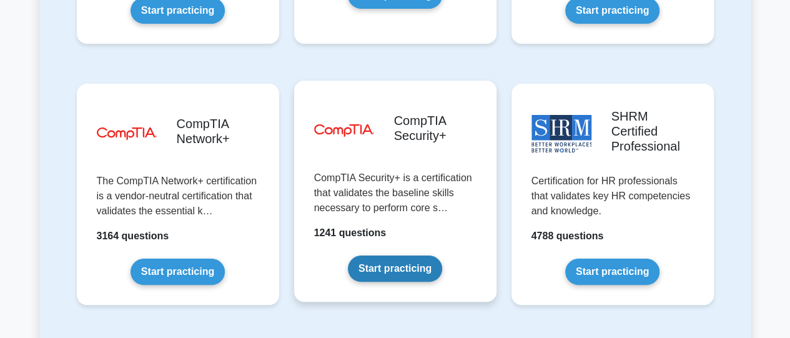
click at [406, 256] on link "Start practicing" at bounding box center [395, 269] width 94 height 26
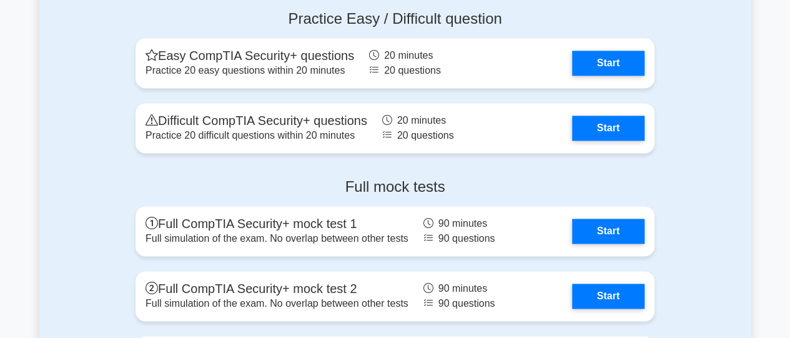
scroll to position [3234, 0]
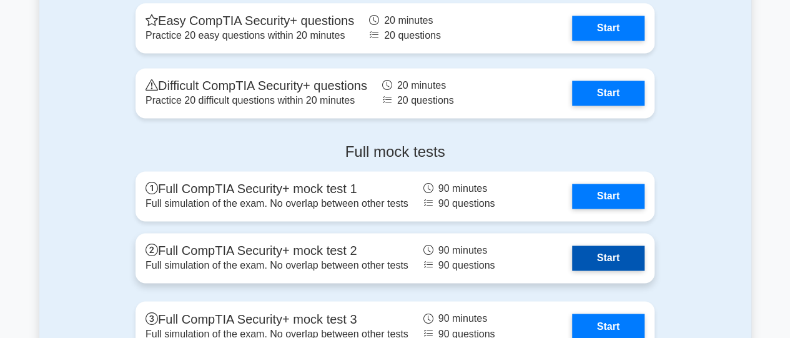
click at [627, 257] on link "Start" at bounding box center [608, 258] width 72 height 25
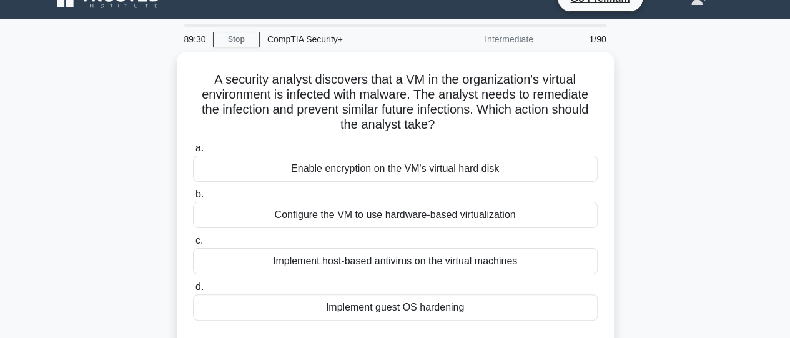
scroll to position [24, 0]
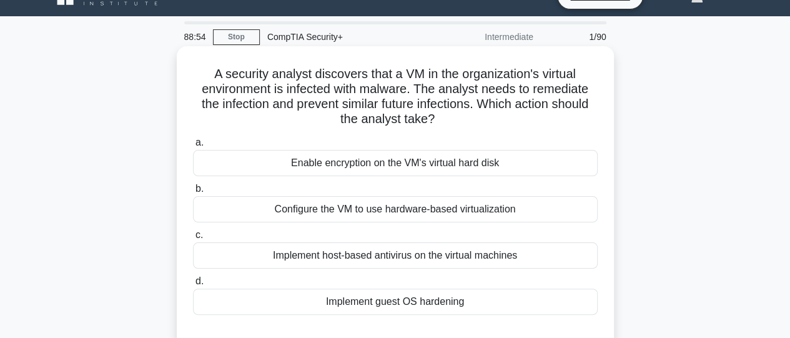
click at [527, 253] on div "Implement host-based antivirus on the virtual machines" at bounding box center [395, 255] width 405 height 26
click at [193, 239] on input "c. Implement host-based antivirus on the virtual machines" at bounding box center [193, 235] width 0 height 8
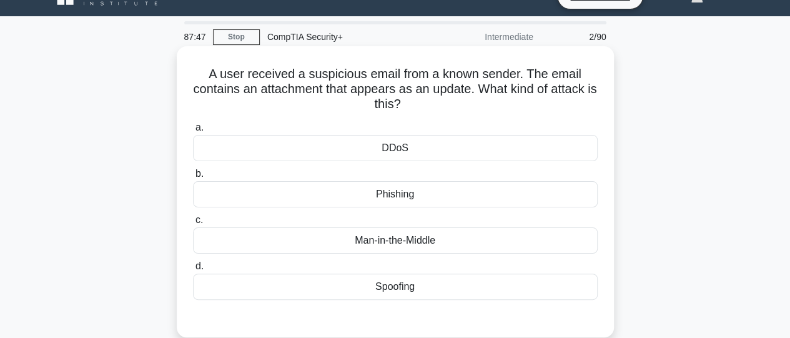
click at [400, 294] on div "Spoofing" at bounding box center [395, 287] width 405 height 26
click at [193, 271] on input "d. Spoofing" at bounding box center [193, 266] width 0 height 8
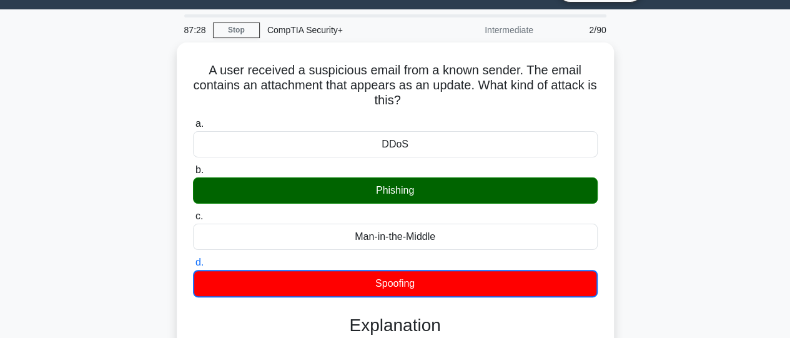
scroll to position [30, 0]
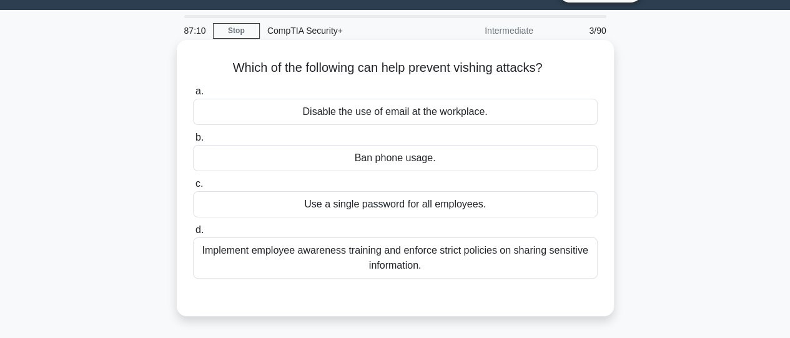
click at [493, 269] on div "Implement employee awareness training and enforce strict policies on sharing se…" at bounding box center [395, 257] width 405 height 41
click at [193, 234] on input "d. Implement employee awareness training and enforce strict policies on sharing…" at bounding box center [193, 230] width 0 height 8
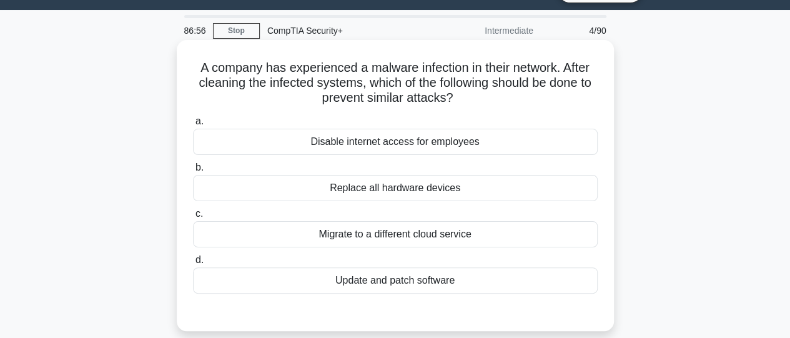
click at [458, 279] on div "Update and patch software" at bounding box center [395, 280] width 405 height 26
click at [193, 264] on input "d. Update and patch software" at bounding box center [193, 260] width 0 height 8
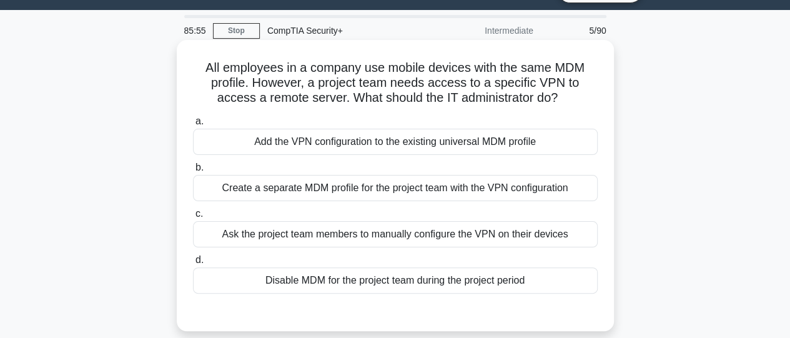
click at [381, 149] on div "Add the VPN configuration to the existing universal MDM profile" at bounding box center [395, 142] width 405 height 26
click at [193, 126] on input "a. Add the VPN configuration to the existing universal MDM profile" at bounding box center [193, 121] width 0 height 8
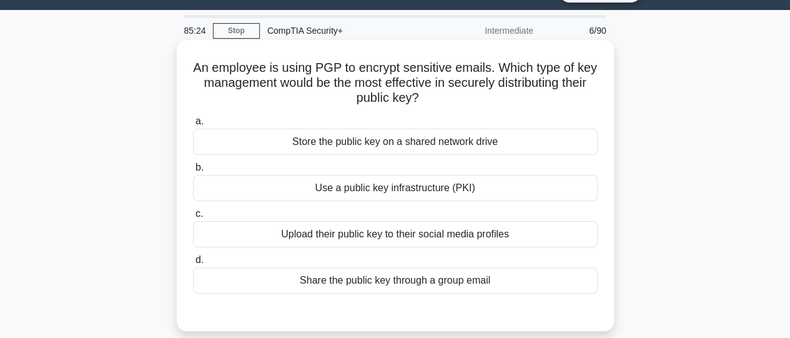
click at [394, 194] on div "Use a public key infrastructure (PKI)" at bounding box center [395, 188] width 405 height 26
click at [193, 172] on input "b. Use a public key infrastructure (PKI)" at bounding box center [193, 168] width 0 height 8
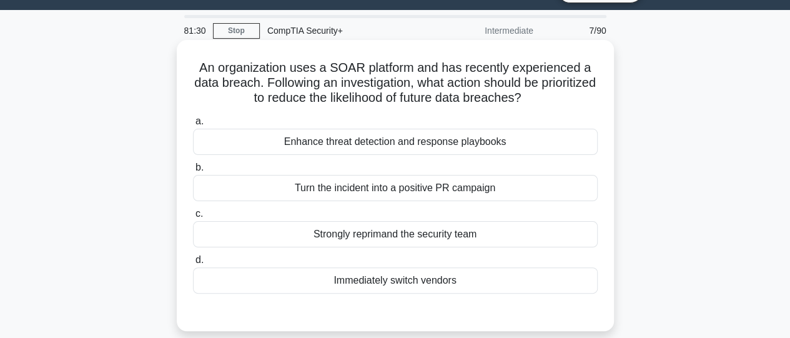
click at [392, 147] on div "Enhance threat detection and response playbooks" at bounding box center [395, 142] width 405 height 26
click at [193, 126] on input "a. Enhance threat detection and response playbooks" at bounding box center [193, 121] width 0 height 8
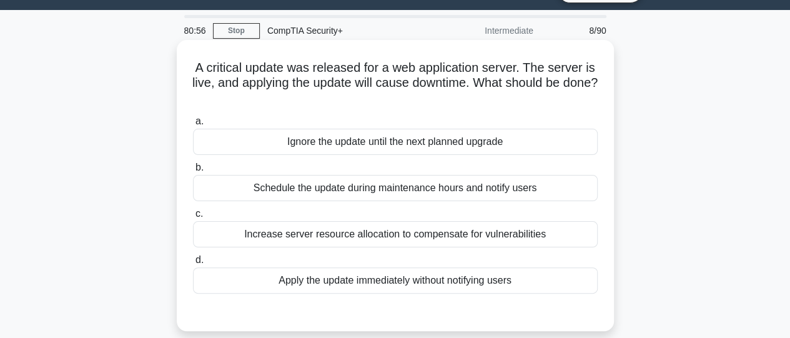
click at [392, 189] on div "Schedule the update during maintenance hours and notify users" at bounding box center [395, 188] width 405 height 26
click at [193, 172] on input "b. Schedule the update during maintenance hours and notify users" at bounding box center [193, 168] width 0 height 8
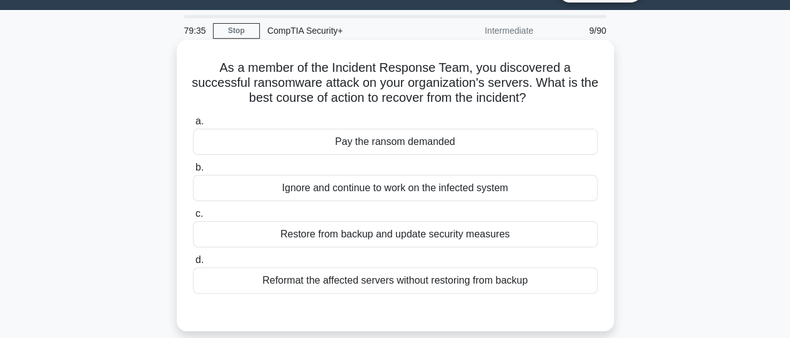
click at [407, 232] on div "Restore from backup and update security measures" at bounding box center [395, 234] width 405 height 26
click at [193, 218] on input "c. Restore from backup and update security measures" at bounding box center [193, 214] width 0 height 8
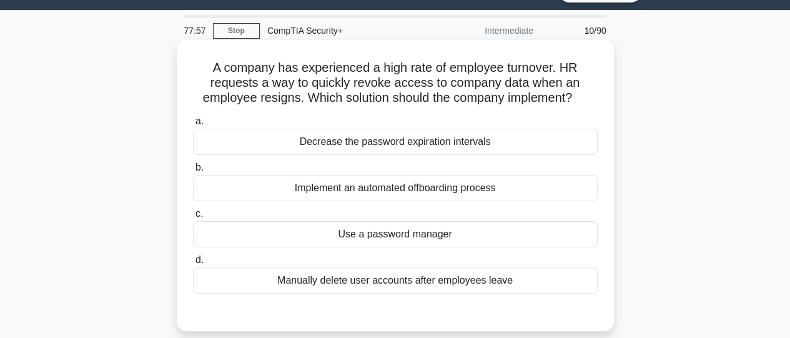
drag, startPoint x: 409, startPoint y: 194, endPoint x: 411, endPoint y: 257, distance: 63.8
click at [411, 257] on div "a. Decrease the password expiration intervals b. Implement an automated offboar…" at bounding box center [396, 203] width 420 height 185
click at [412, 283] on div "Manually delete user accounts after employees leave" at bounding box center [395, 280] width 405 height 26
click at [193, 264] on input "d. Manually delete user accounts after employees leave" at bounding box center [193, 260] width 0 height 8
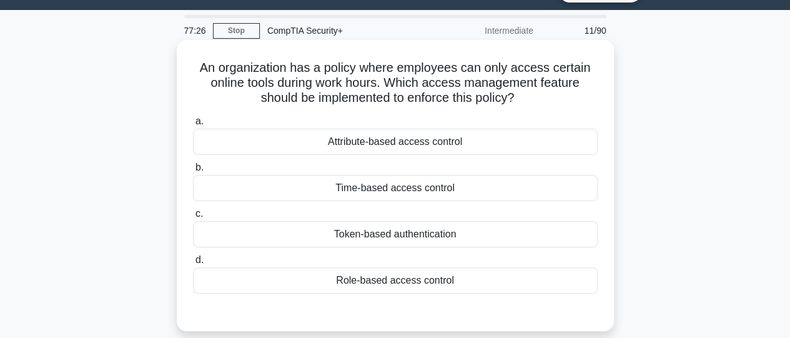
click at [392, 277] on div "Role-based access control" at bounding box center [395, 280] width 405 height 26
click at [193, 264] on input "d. Role-based access control" at bounding box center [193, 260] width 0 height 8
